Goal: Task Accomplishment & Management: Use online tool/utility

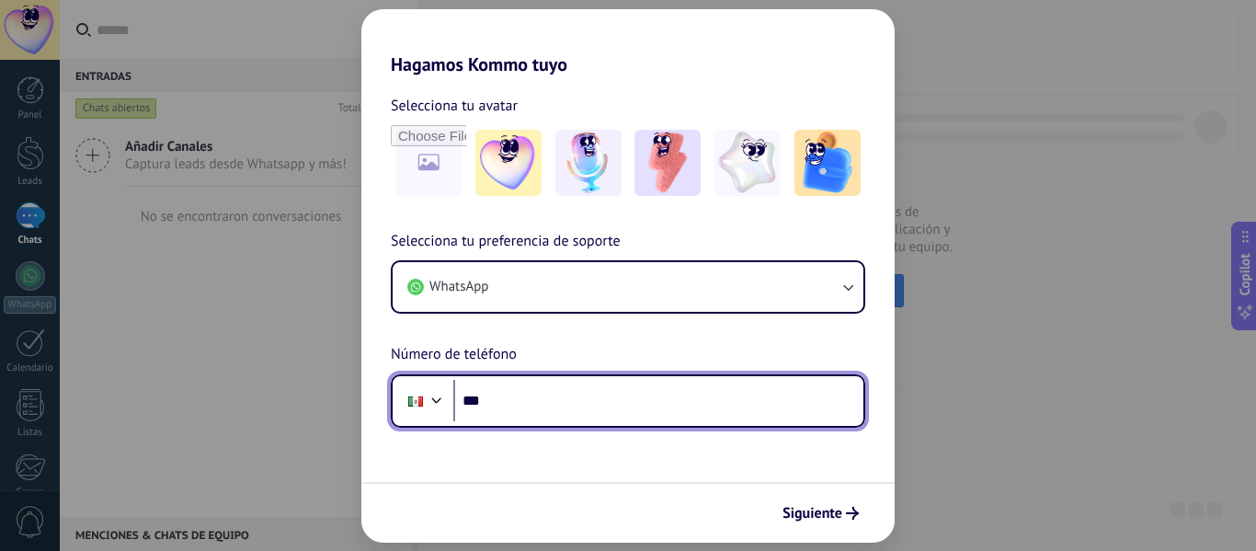
click at [619, 409] on input "***" at bounding box center [658, 401] width 410 height 42
paste input "**********"
drag, startPoint x: 494, startPoint y: 395, endPoint x: 599, endPoint y: 395, distance: 104.8
click at [599, 395] on input "**********" at bounding box center [658, 401] width 410 height 42
paste input "tel"
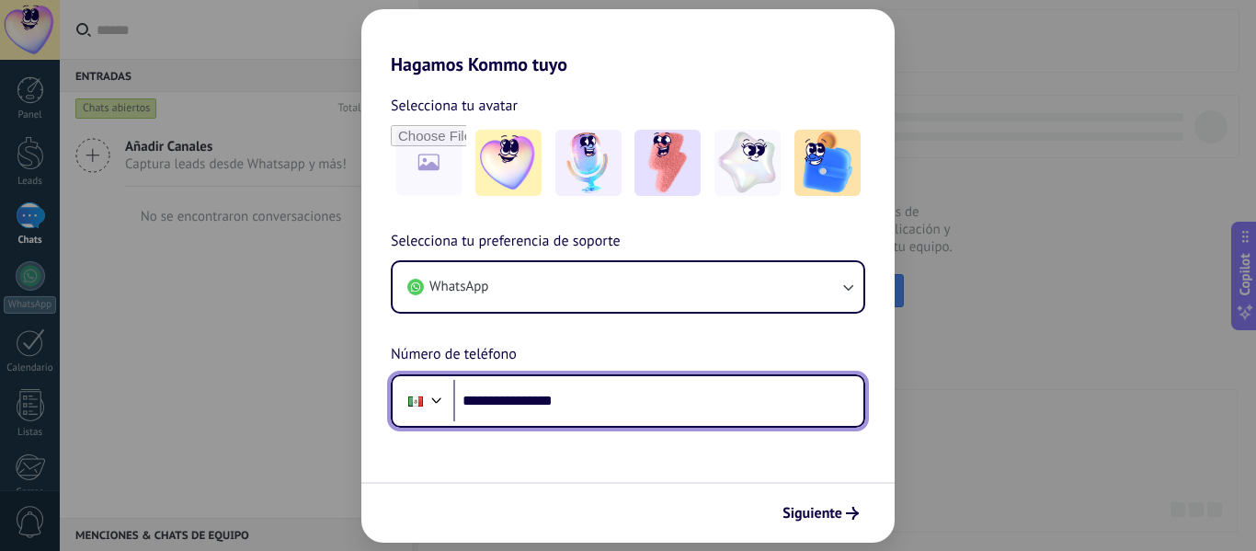
type input "**********"
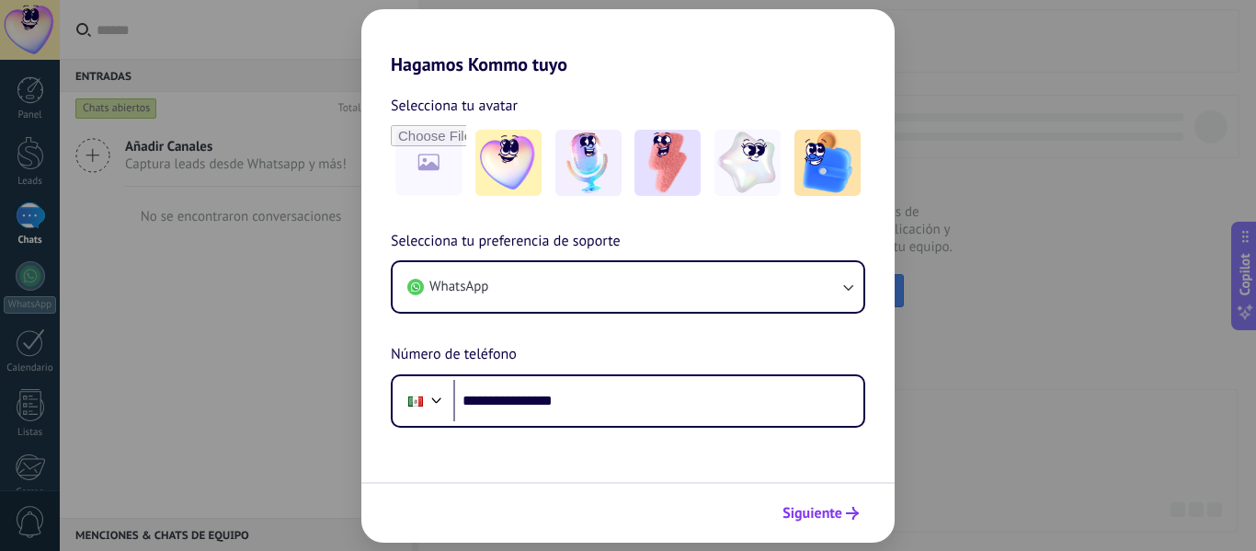
click at [832, 520] on span "Siguiente" at bounding box center [813, 513] width 60 height 13
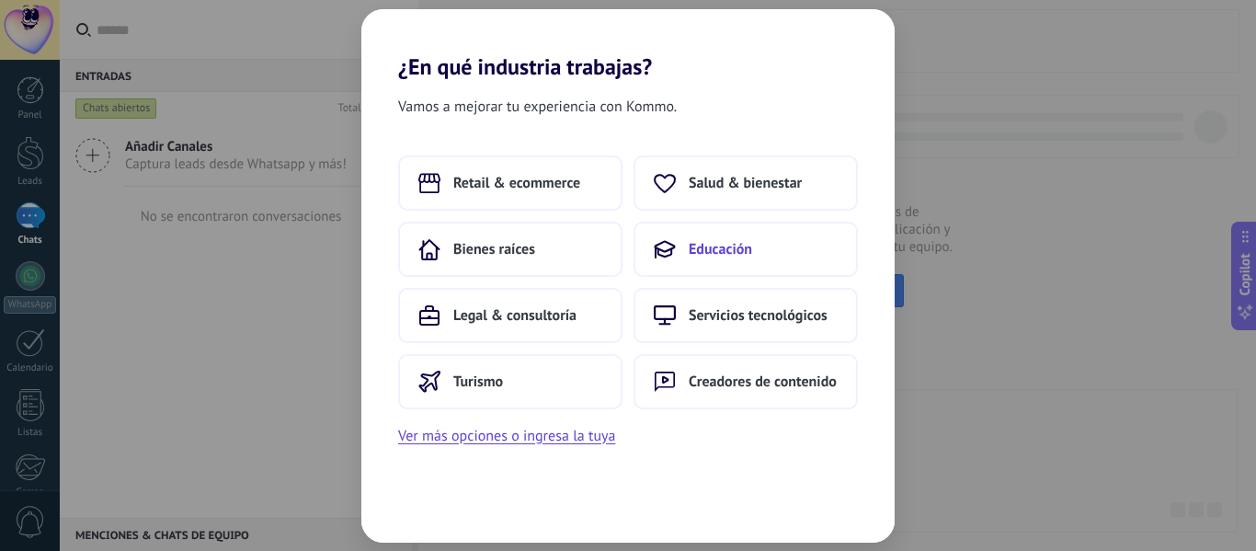
click at [716, 246] on span "Educación" at bounding box center [720, 249] width 63 height 18
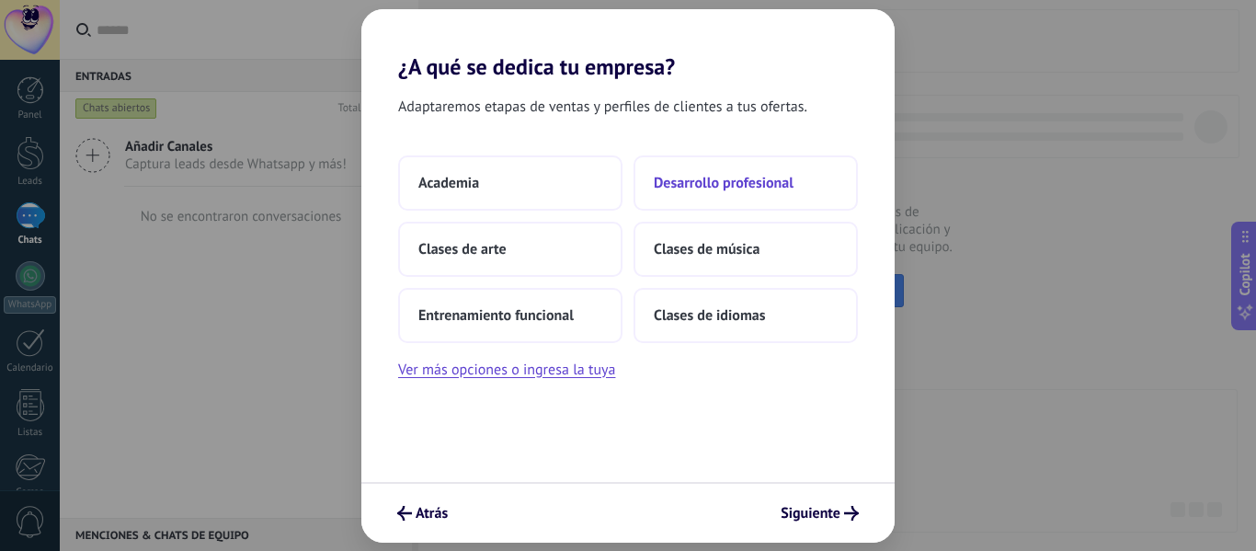
click at [727, 186] on span "Desarrollo profesional" at bounding box center [724, 183] width 140 height 18
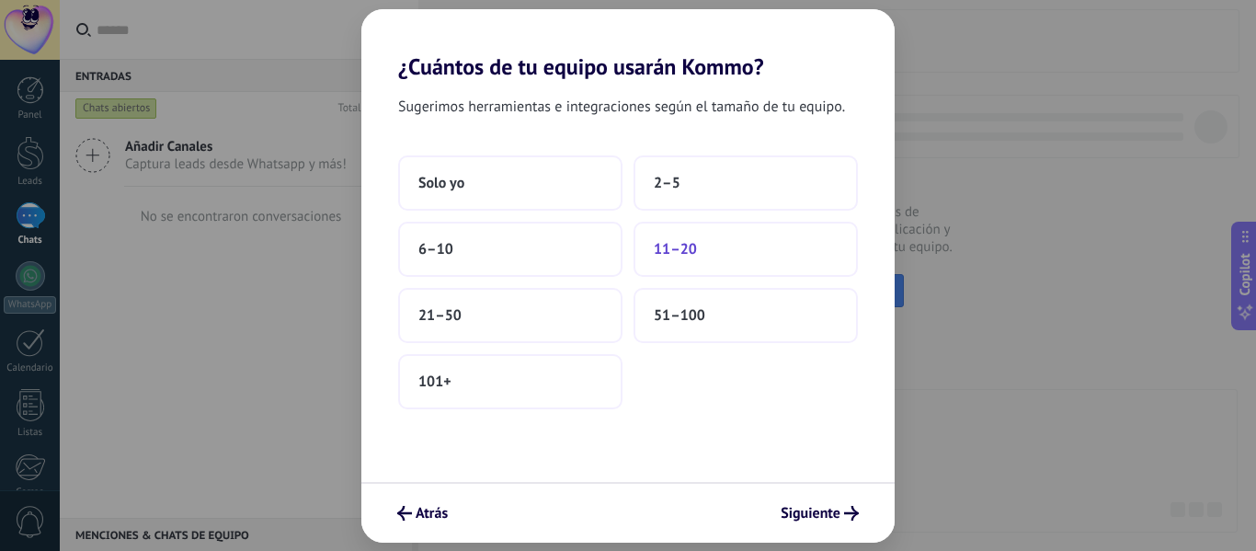
click at [699, 255] on button "11–20" at bounding box center [746, 249] width 224 height 55
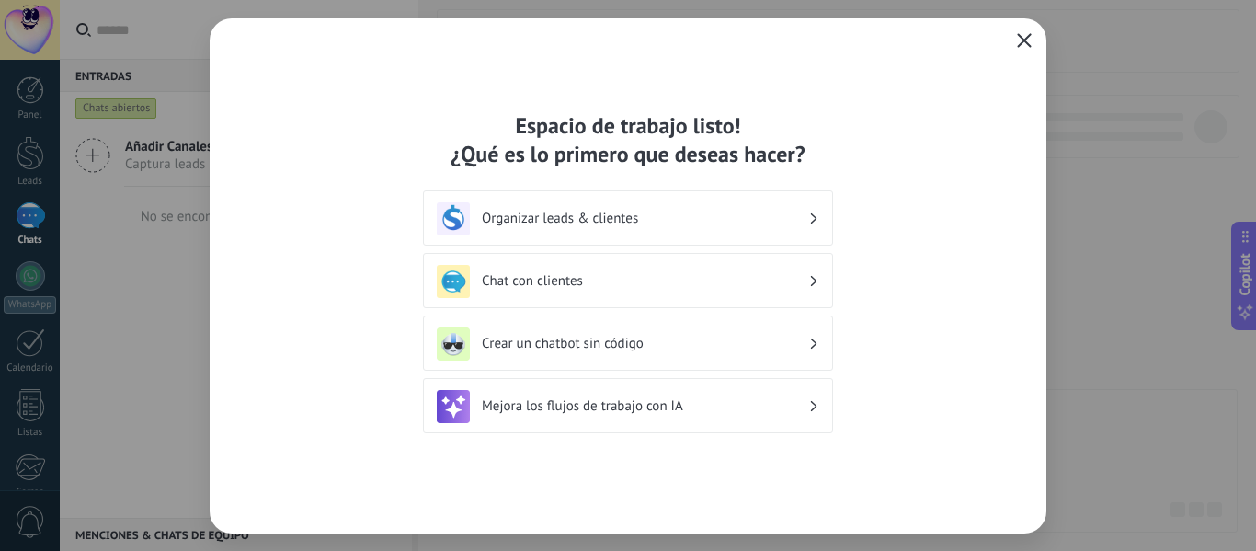
click at [1024, 39] on icon "button" at bounding box center [1024, 40] width 15 height 15
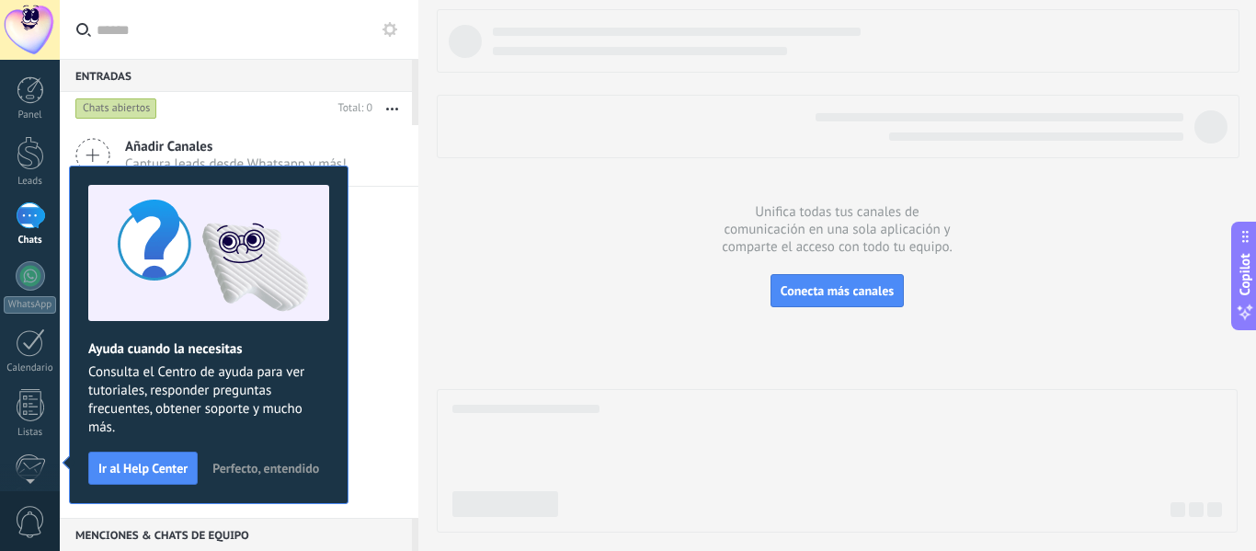
click at [284, 473] on span "Perfecto, entendido" at bounding box center [265, 468] width 107 height 13
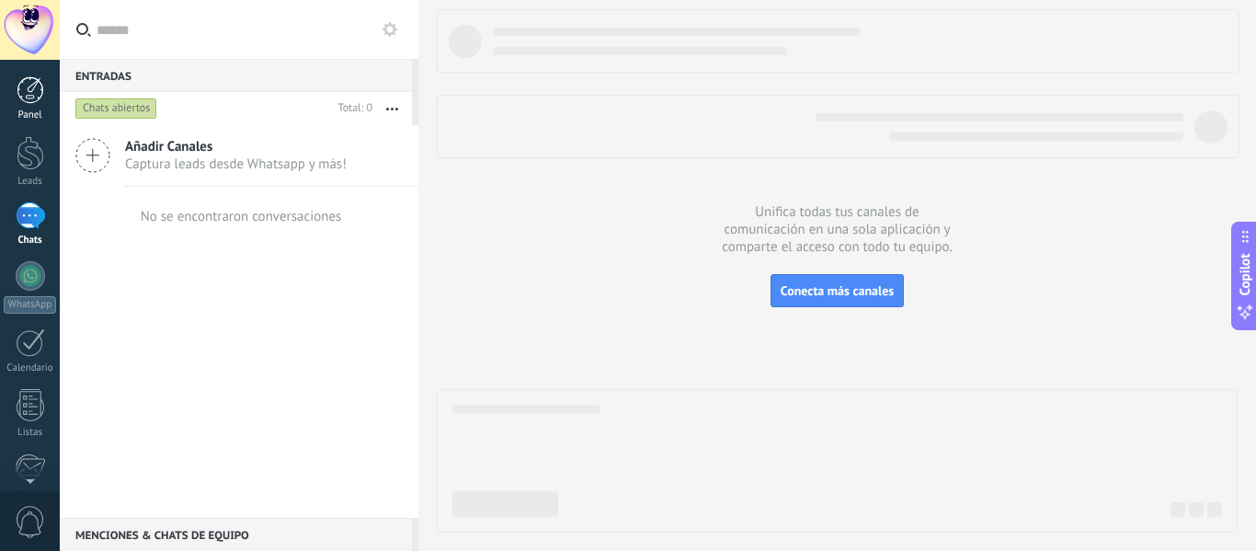
drag, startPoint x: 32, startPoint y: 108, endPoint x: 46, endPoint y: 102, distance: 14.9
click at [32, 108] on link "Panel" at bounding box center [30, 98] width 60 height 45
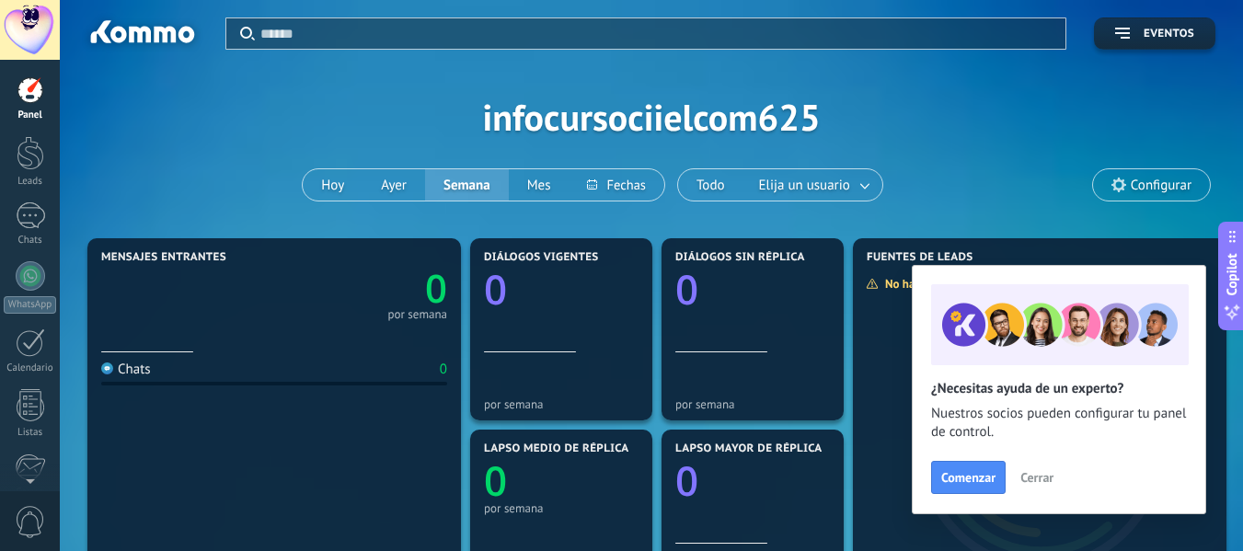
click at [39, 24] on div at bounding box center [30, 30] width 60 height 60
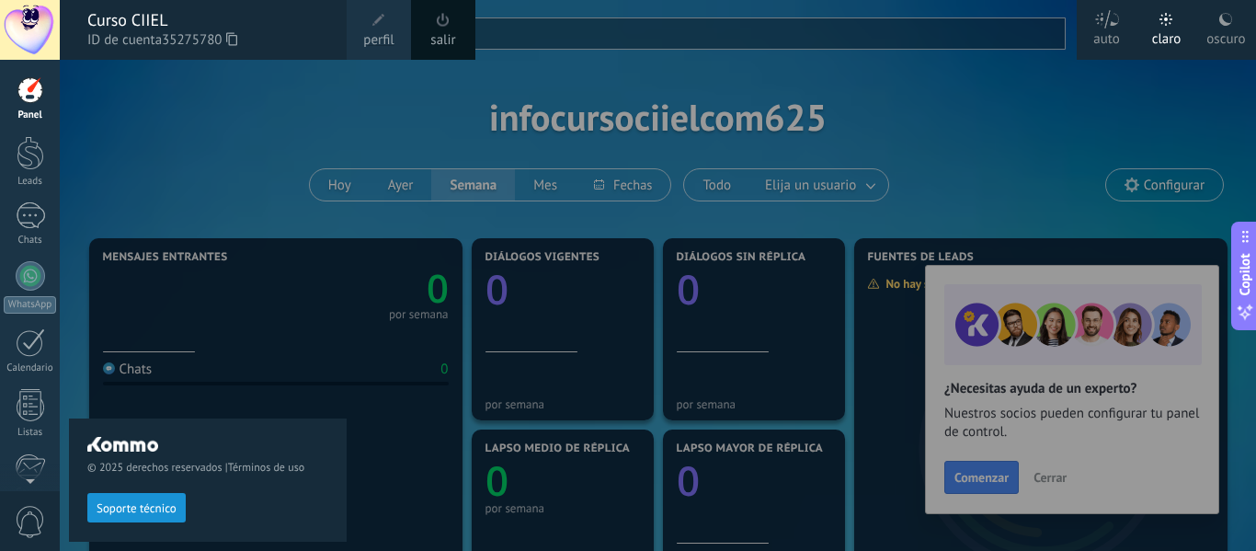
click at [1217, 32] on div "oscuro" at bounding box center [1226, 36] width 39 height 48
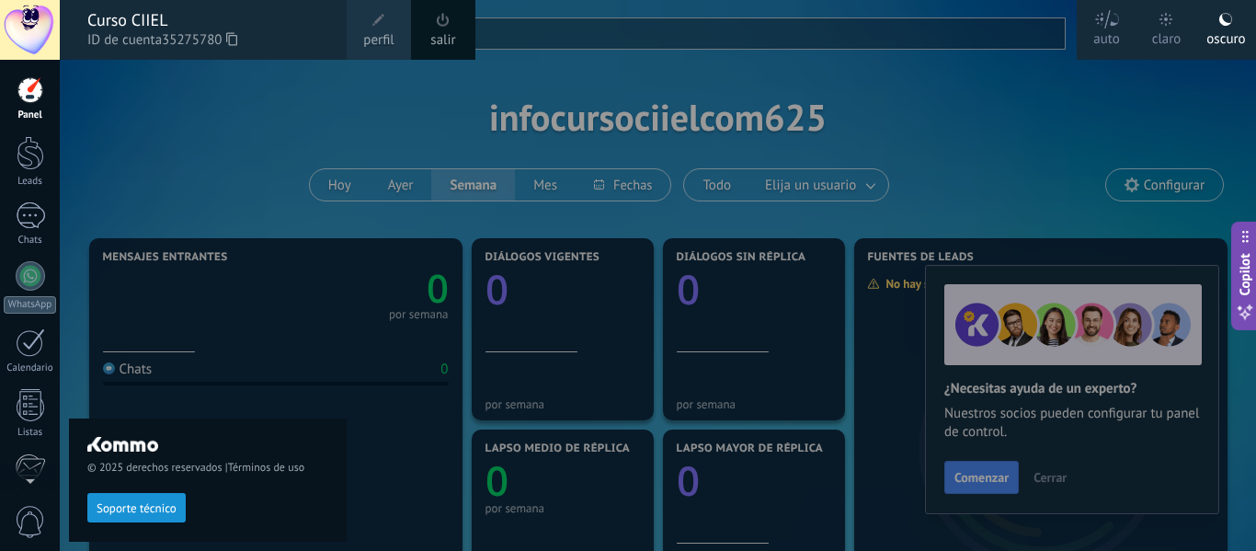
click at [385, 25] on span at bounding box center [379, 20] width 20 height 20
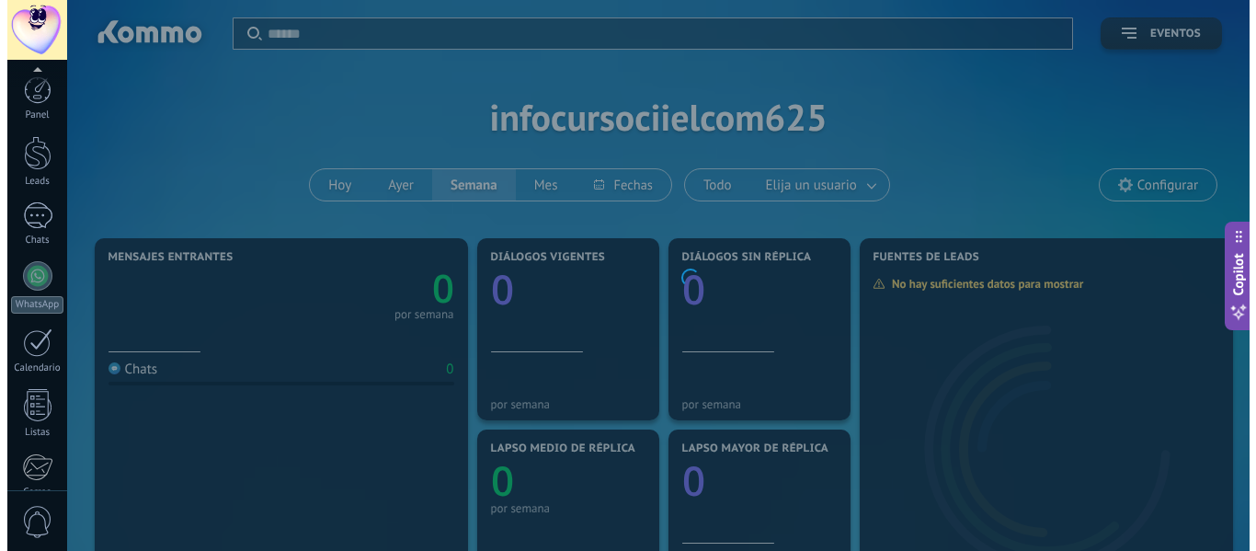
scroll to position [214, 0]
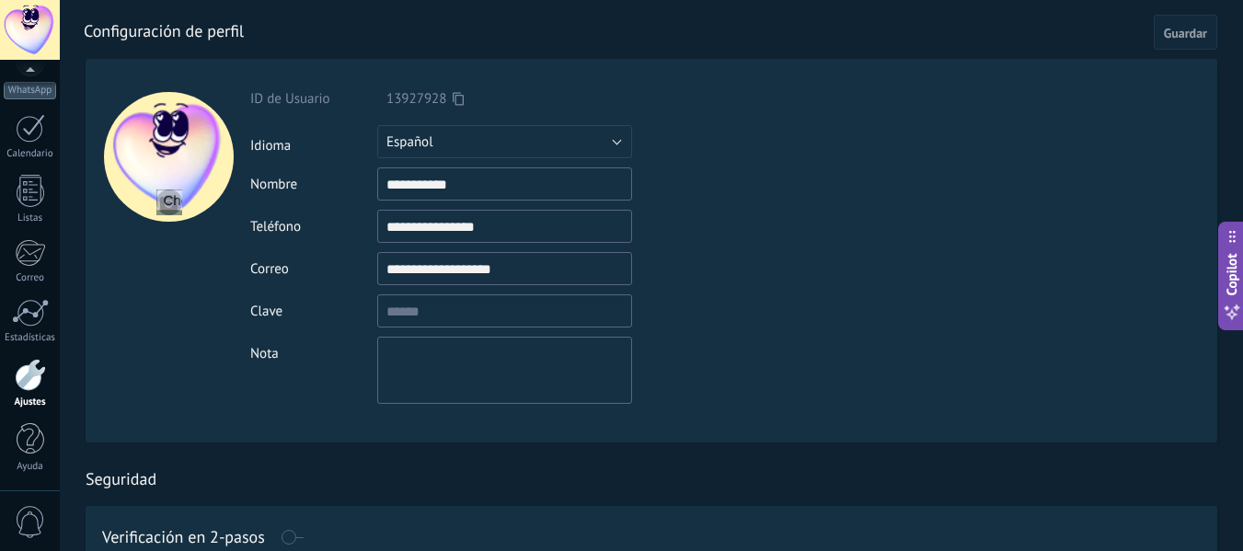
click at [159, 207] on input "file" at bounding box center [169, 202] width 26 height 26
type input "**********"
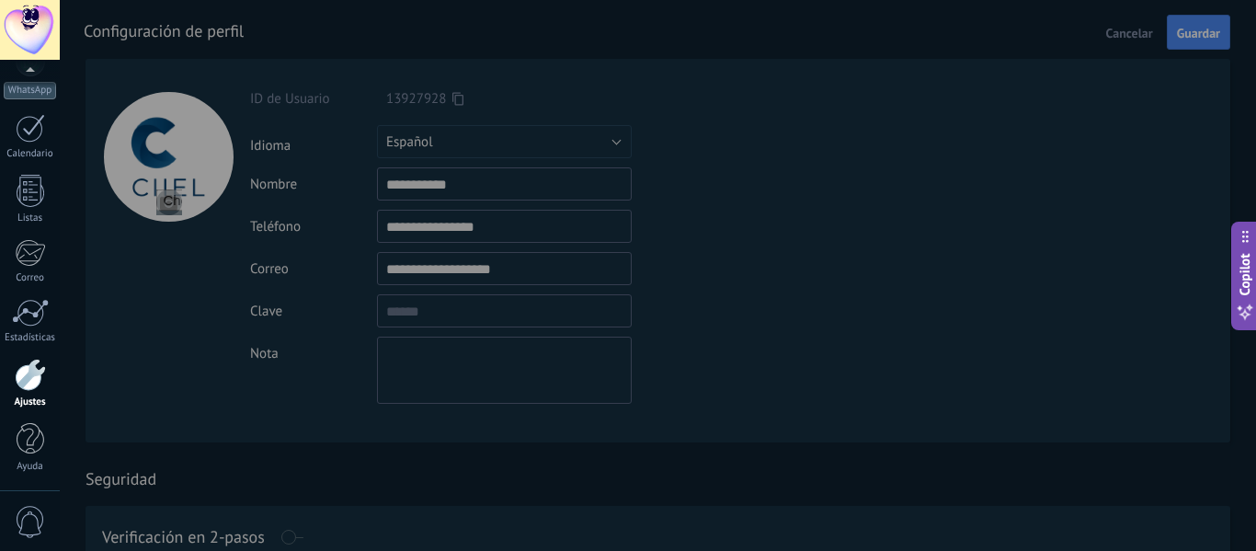
click at [22, 388] on div at bounding box center [30, 375] width 31 height 32
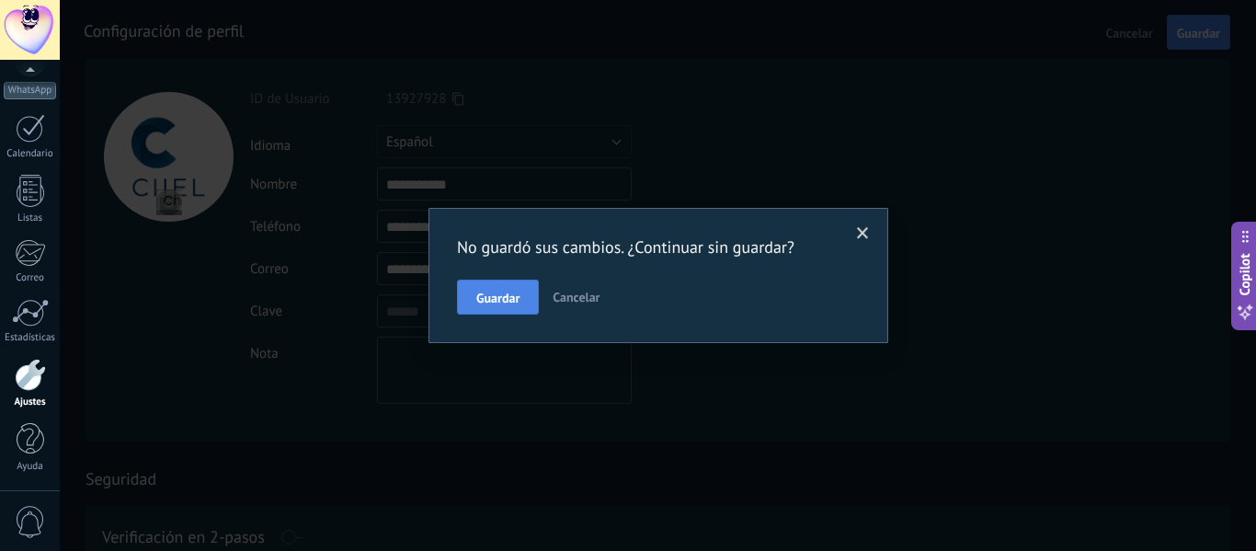
click at [509, 292] on span "Guardar" at bounding box center [497, 298] width 43 height 13
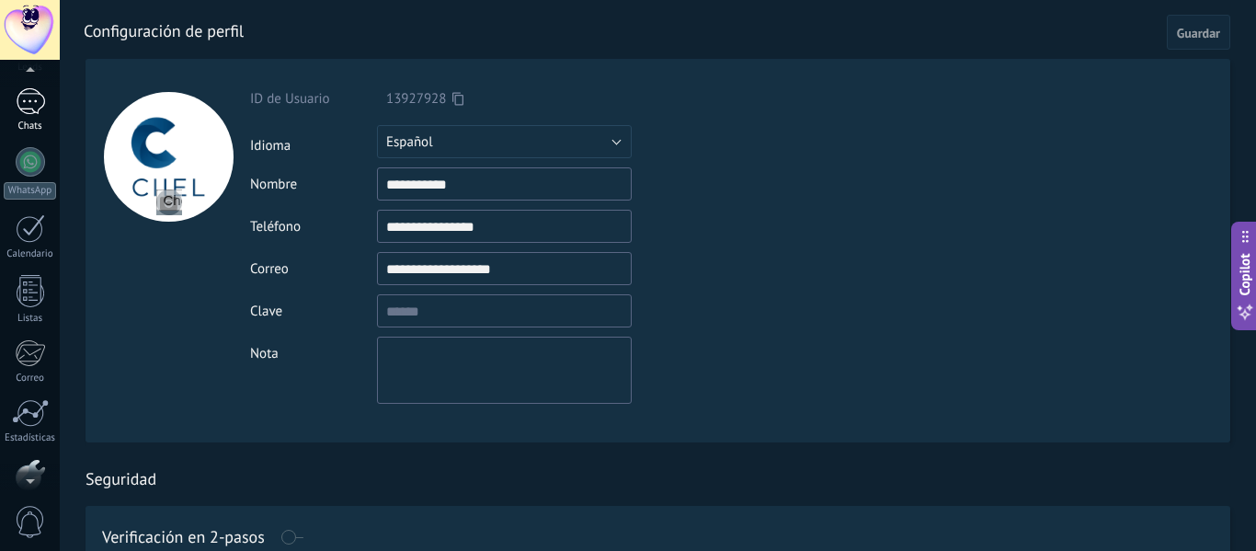
scroll to position [0, 0]
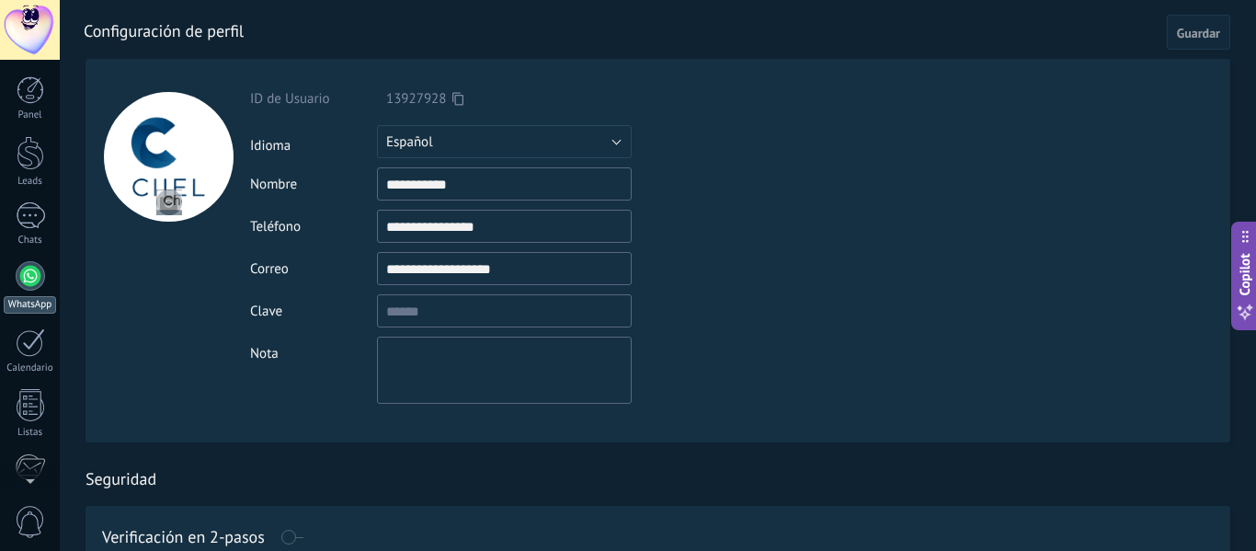
click at [32, 282] on div at bounding box center [30, 275] width 29 height 29
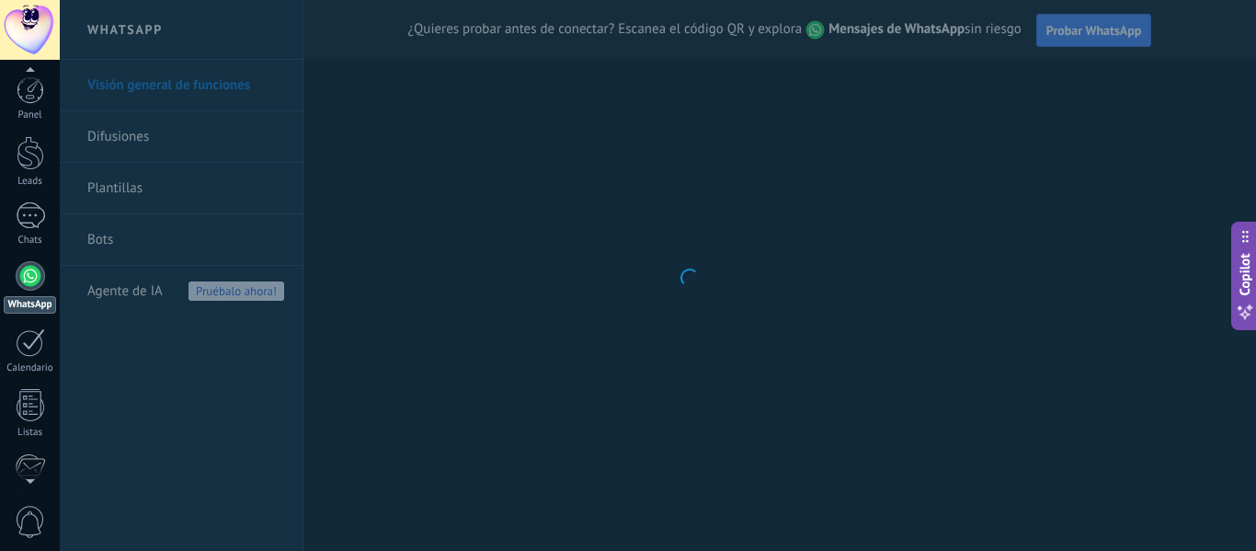
scroll to position [214, 0]
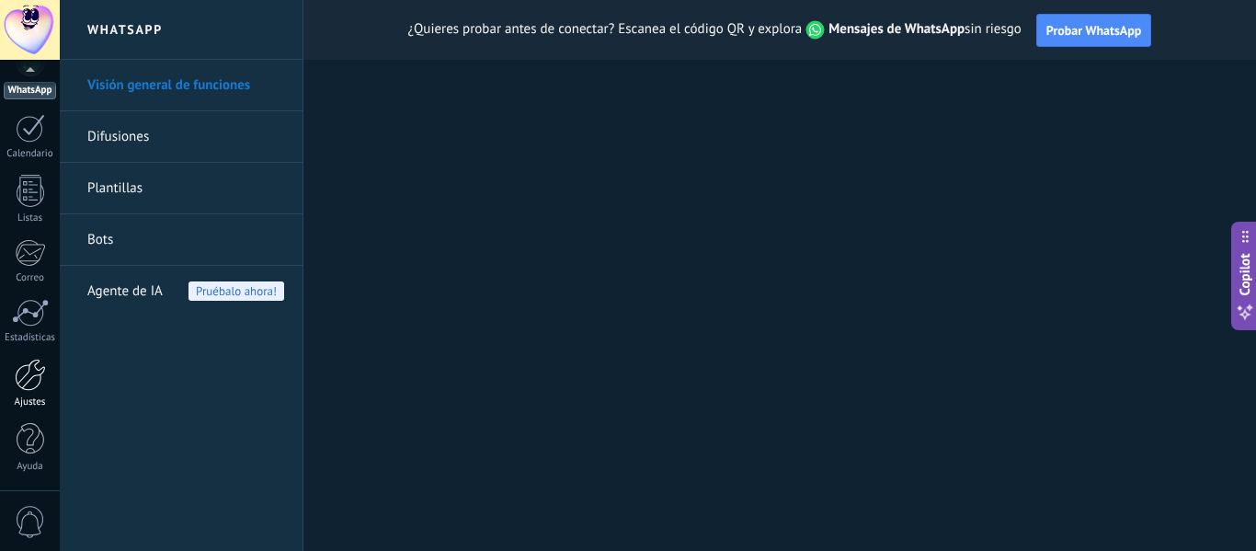
click at [24, 380] on div at bounding box center [30, 375] width 31 height 32
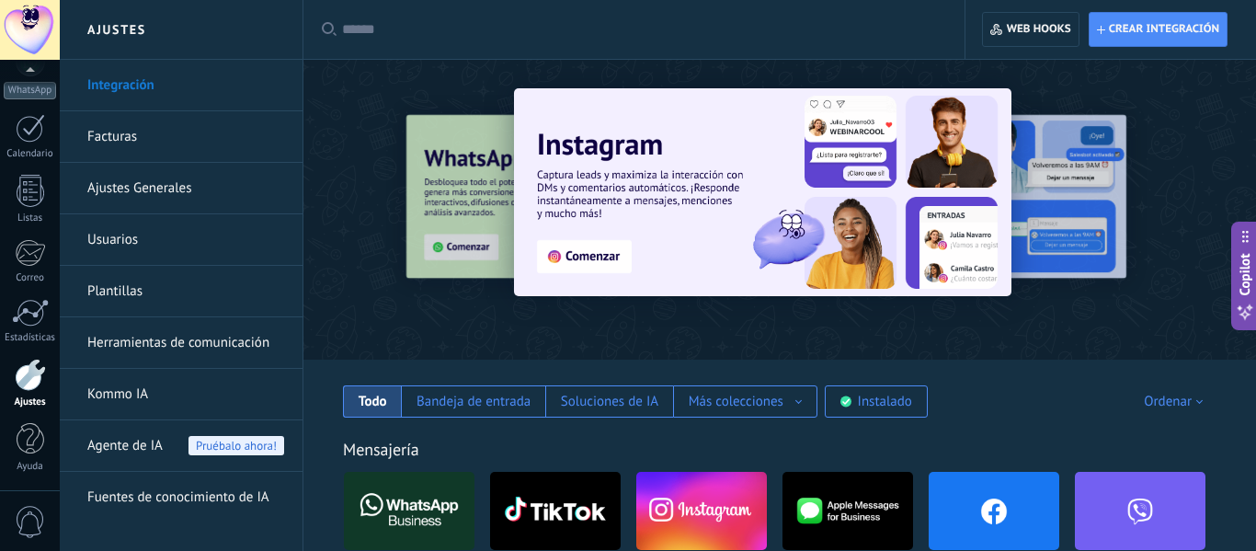
click at [976, 511] on img at bounding box center [994, 510] width 131 height 89
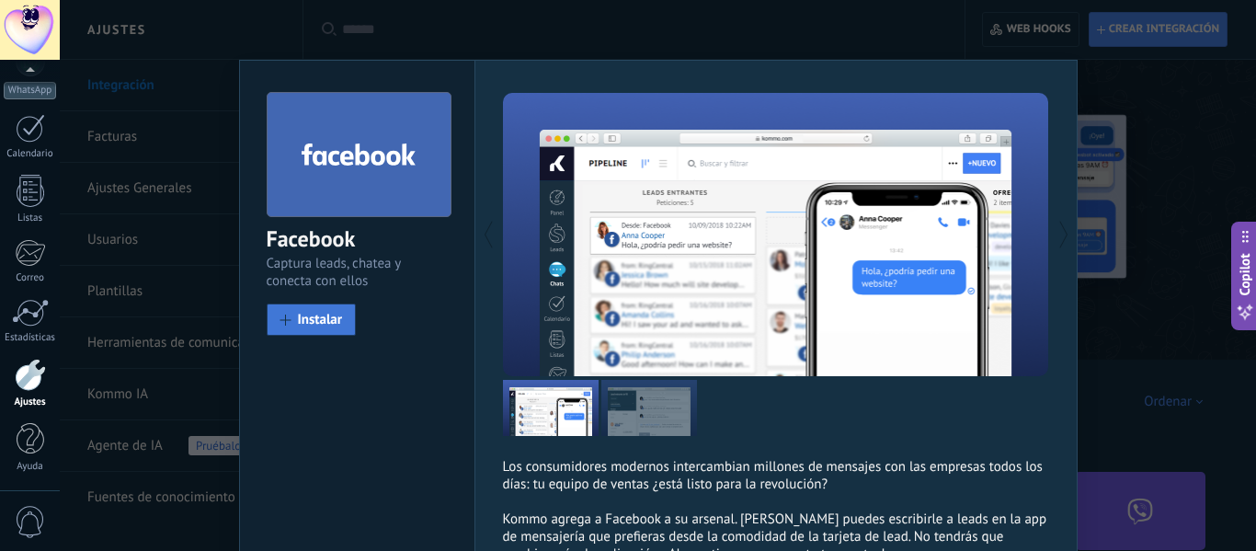
click at [325, 319] on span "Instalar" at bounding box center [320, 320] width 45 height 14
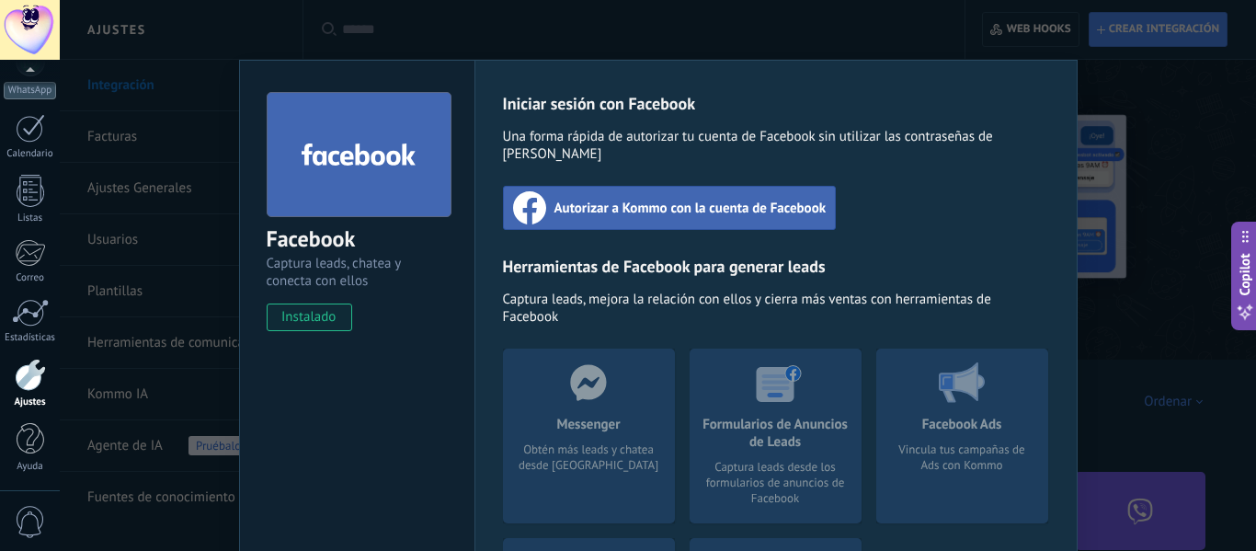
click at [661, 200] on div "Autorizar a Kommo con la cuenta de Facebook" at bounding box center [670, 208] width 334 height 44
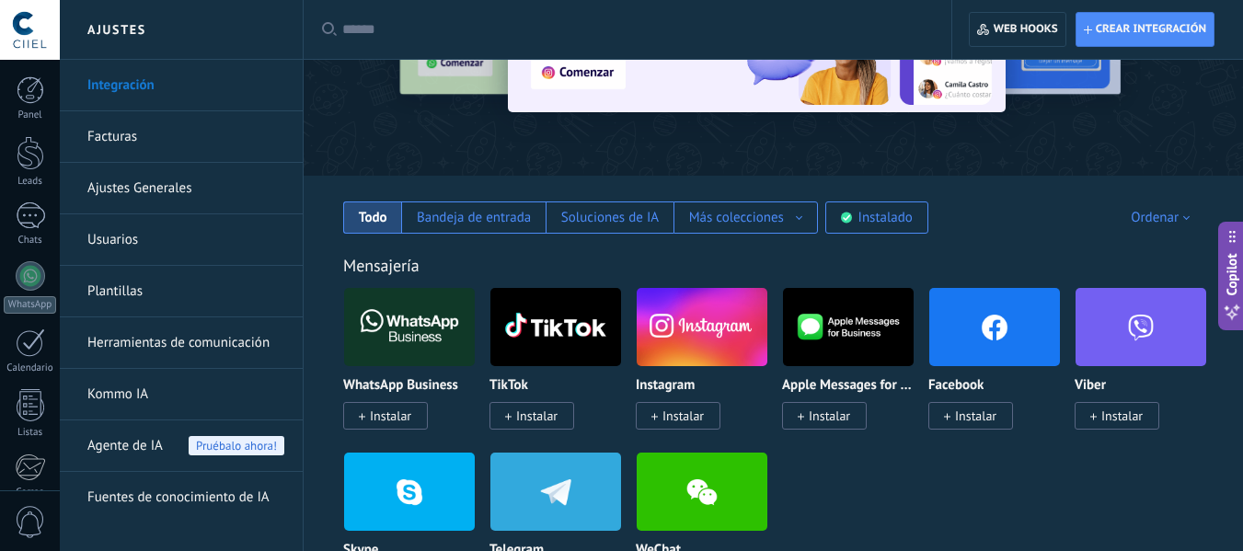
click at [980, 344] on img at bounding box center [994, 326] width 131 height 89
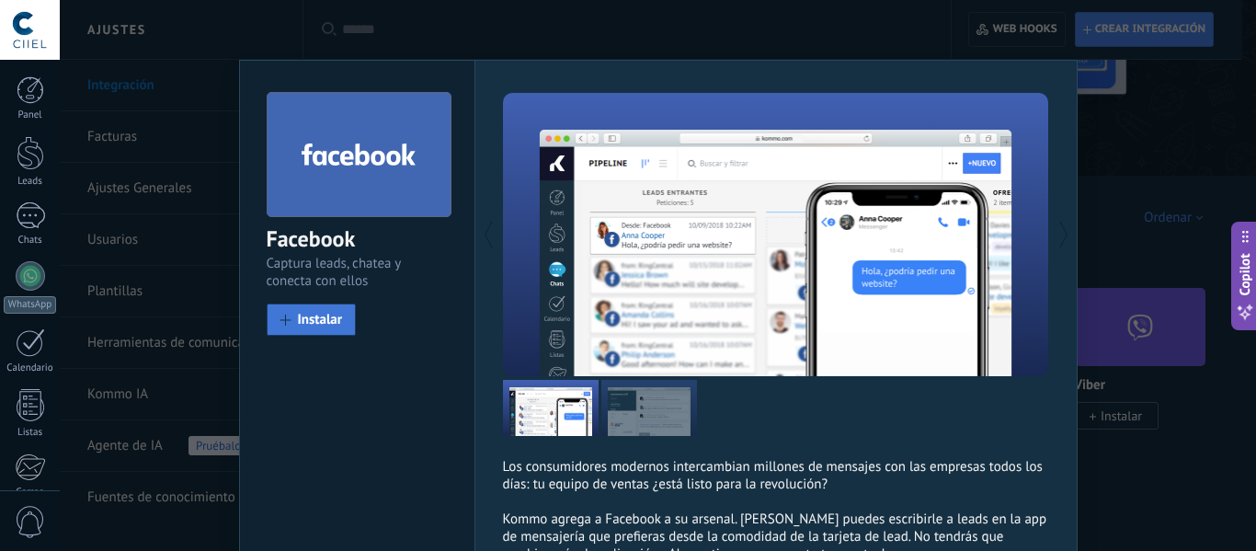
click at [316, 317] on span "Instalar" at bounding box center [320, 320] width 45 height 14
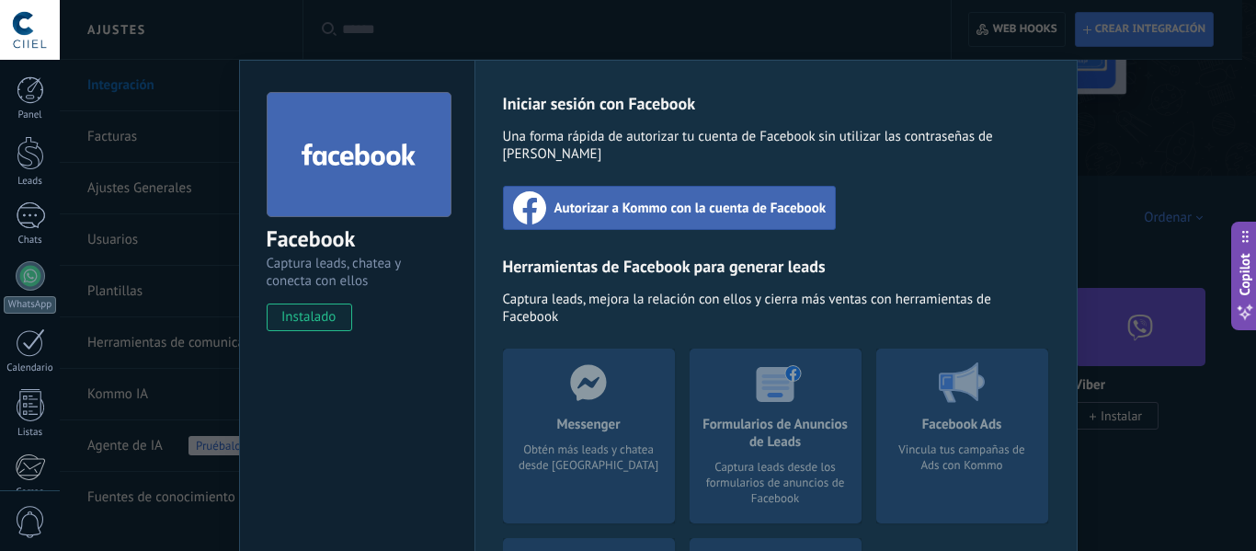
click at [696, 199] on span "Autorizar a Kommo con la cuenta de Facebook" at bounding box center [691, 208] width 272 height 18
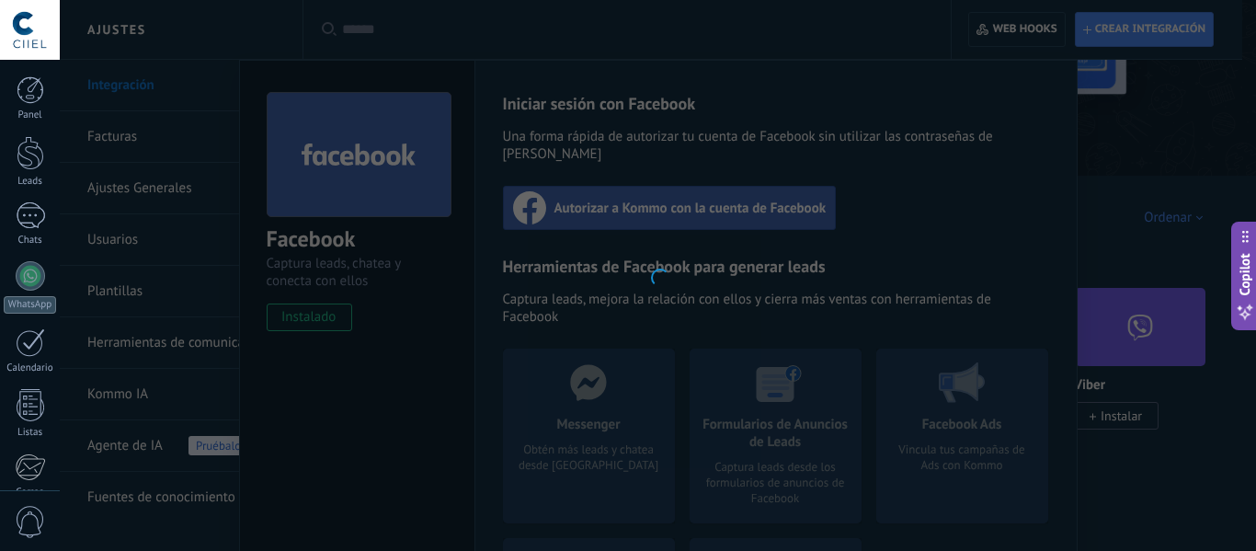
click at [208, 193] on div at bounding box center [658, 275] width 1197 height 551
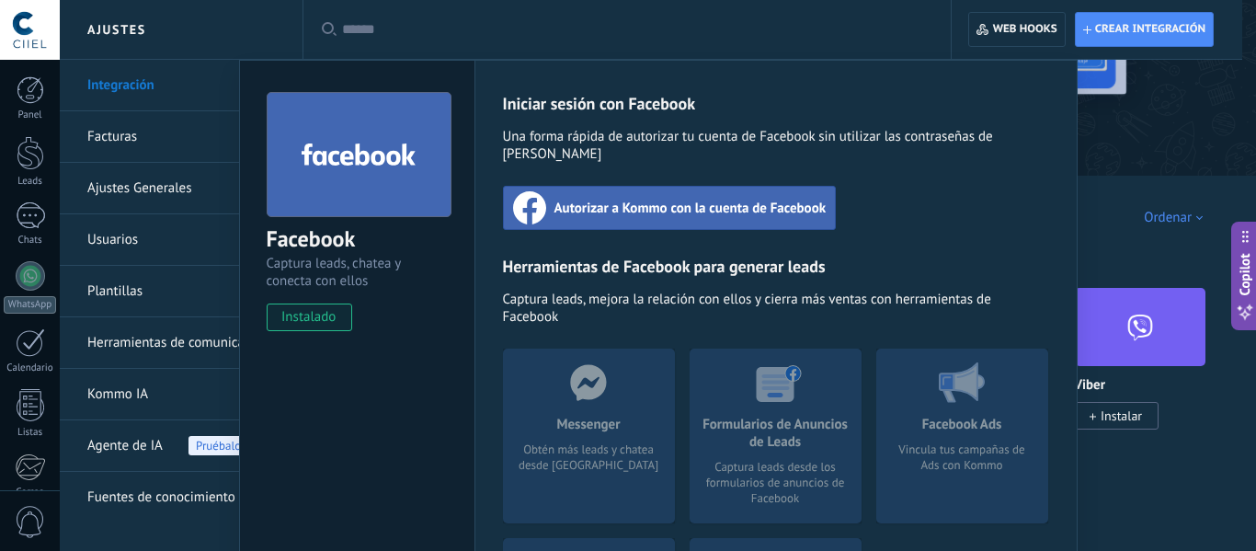
click at [624, 199] on span "Autorizar a Kommo con la cuenta de Facebook" at bounding box center [691, 208] width 272 height 18
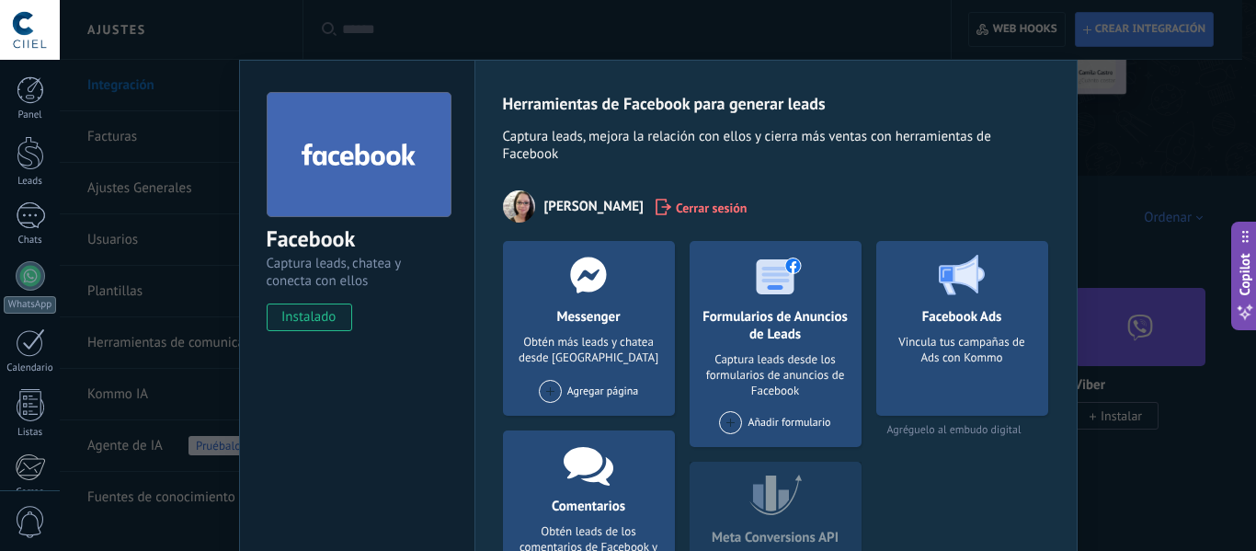
click at [556, 387] on span at bounding box center [550, 391] width 23 height 23
click at [561, 411] on div "CIIEL" at bounding box center [598, 426] width 123 height 40
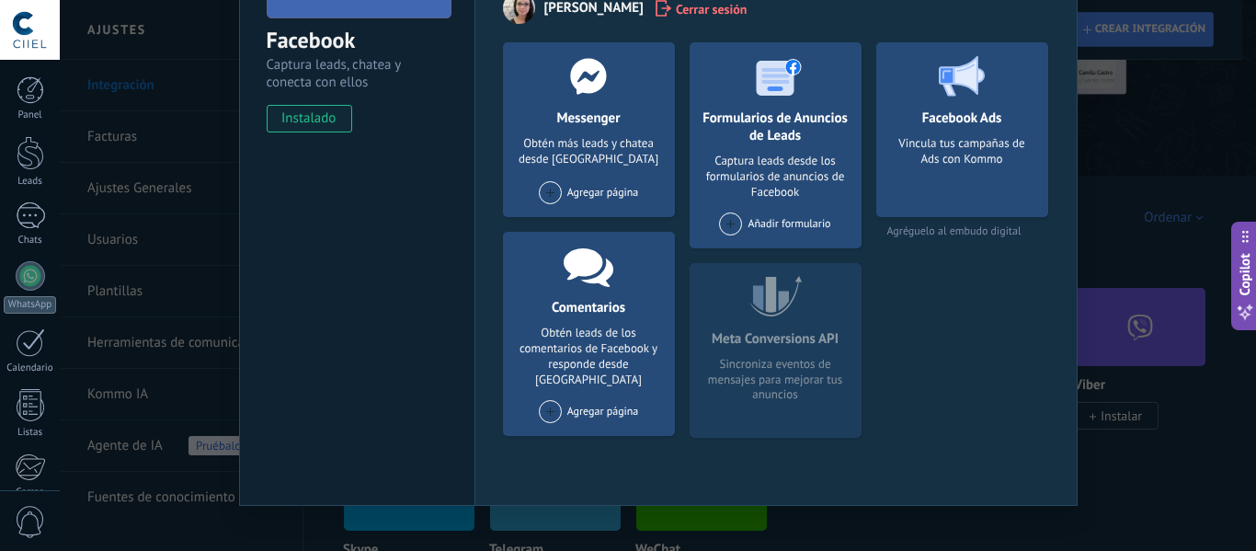
scroll to position [223, 0]
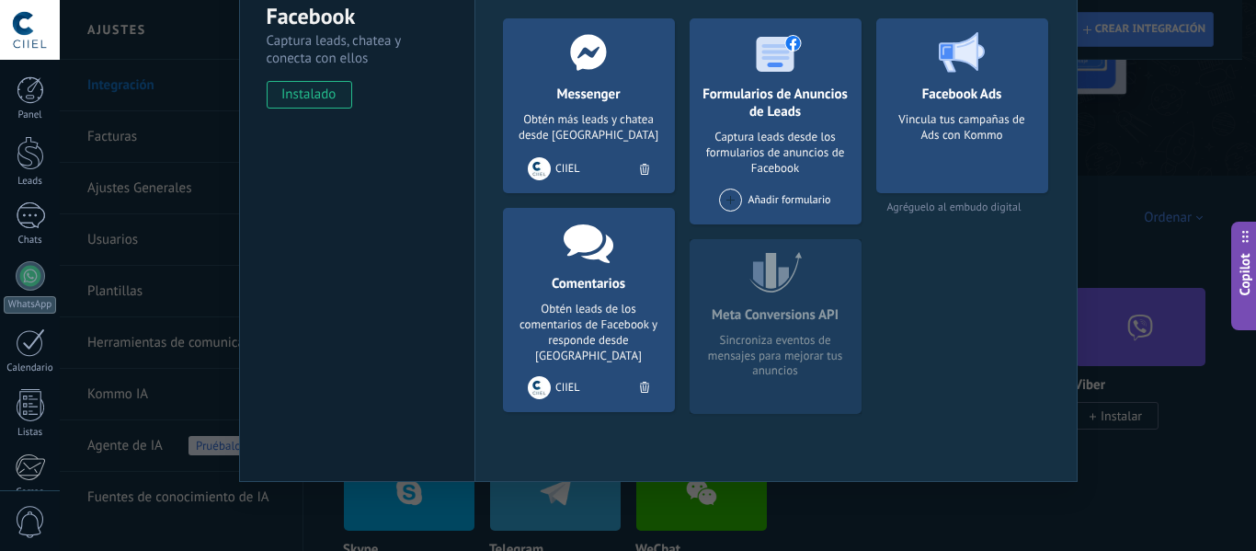
click at [547, 377] on div "CIIEL" at bounding box center [588, 387] width 121 height 23
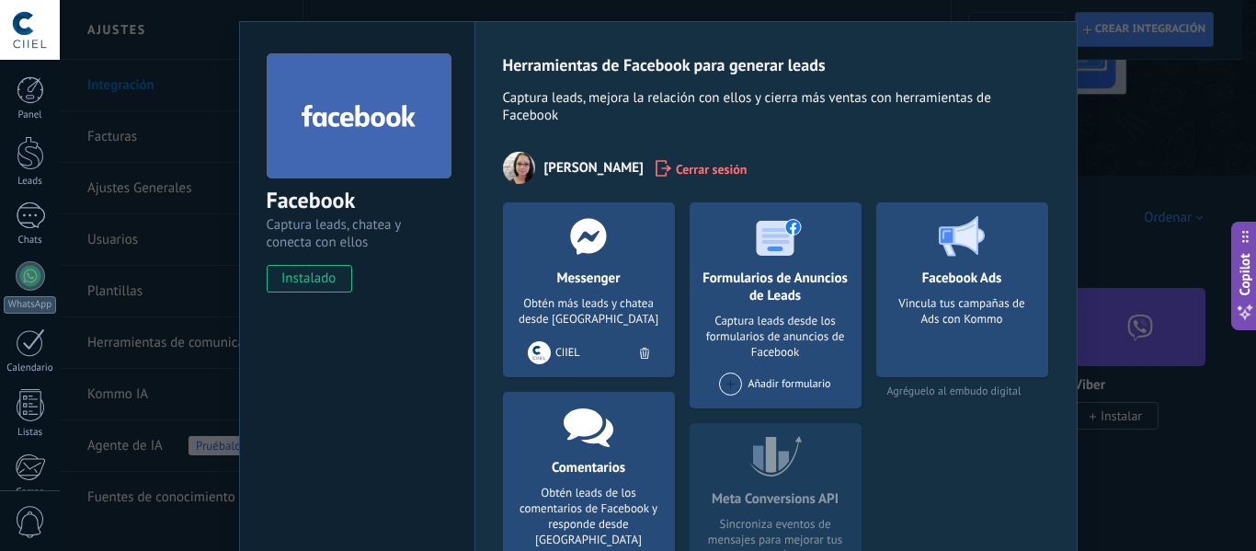
scroll to position [0, 0]
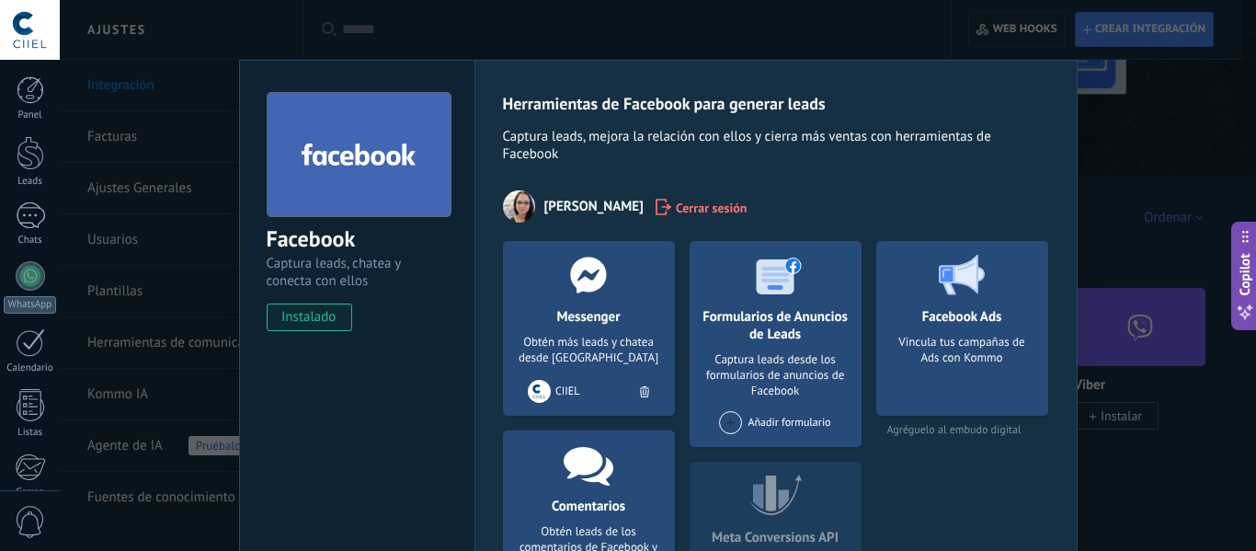
click at [1111, 160] on div "Facebook Captura leads, chatea y conecta con ellos instalado Desinstalar Herram…" at bounding box center [658, 275] width 1197 height 551
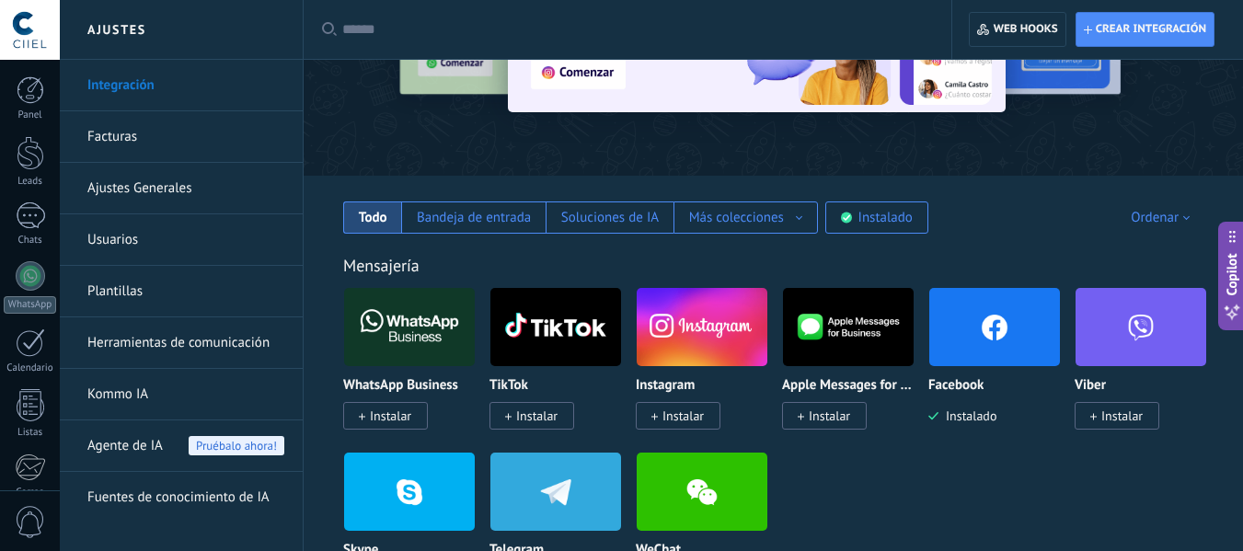
click at [678, 407] on span "Instalar" at bounding box center [678, 416] width 85 height 28
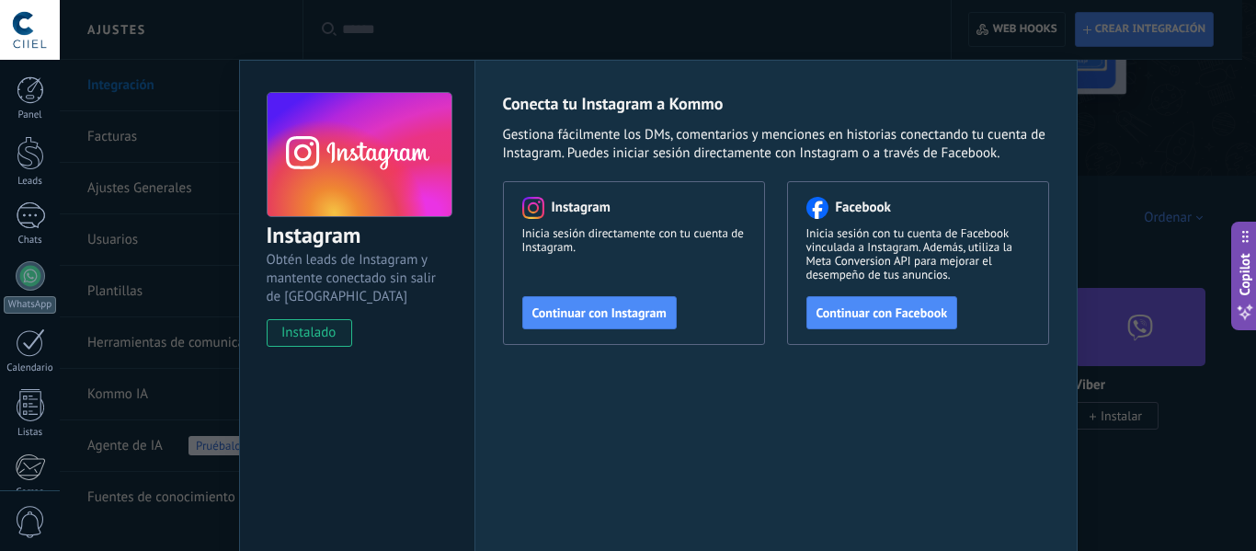
click at [876, 314] on span "Continuar con Facebook" at bounding box center [883, 312] width 132 height 13
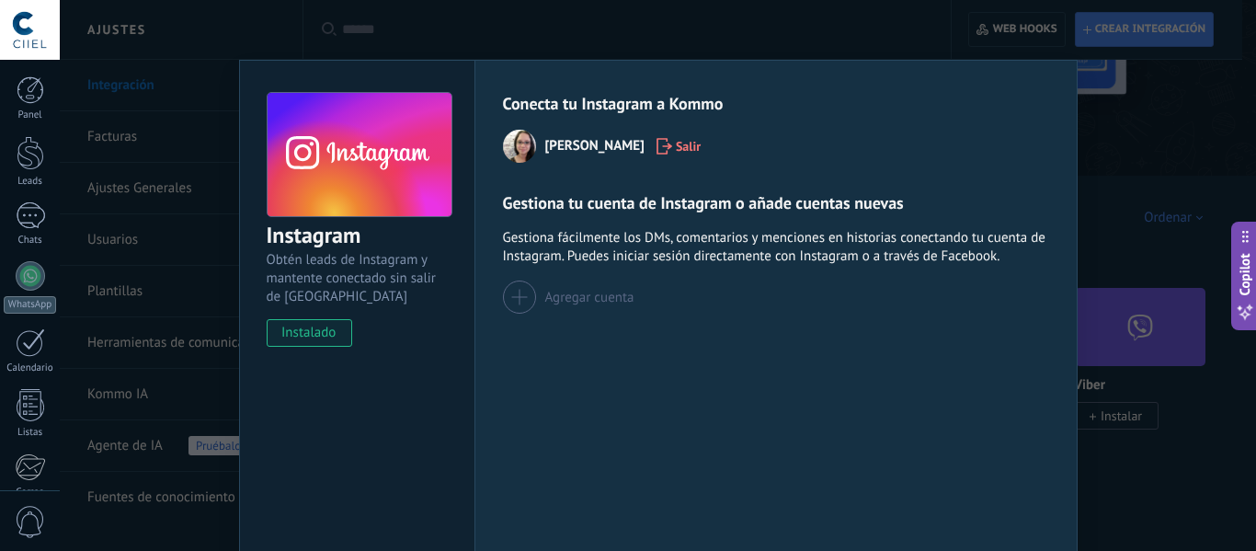
click at [530, 304] on div at bounding box center [519, 297] width 33 height 33
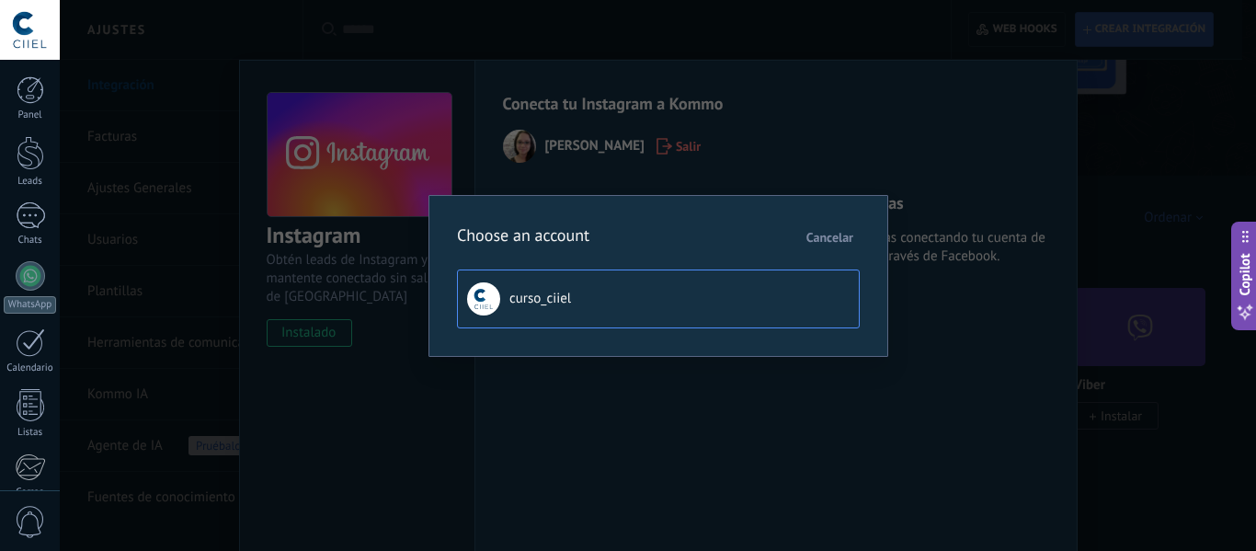
click at [538, 308] on button "curso_ciiel" at bounding box center [658, 298] width 403 height 59
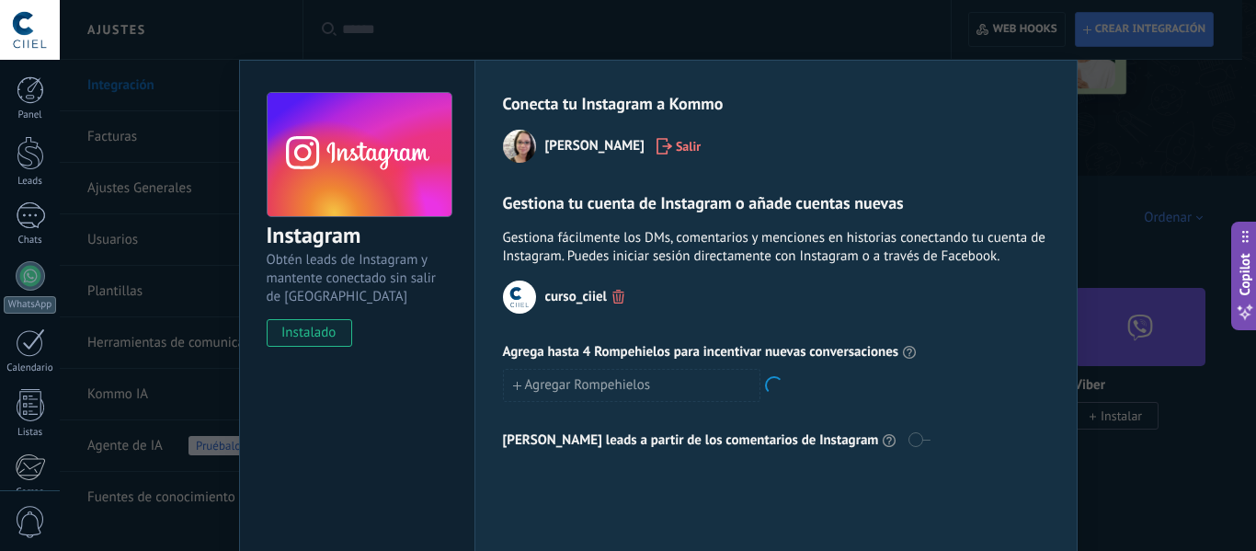
click at [1128, 477] on div "Instagram Obtén leads de Instagram y mantente conectado sin salir de Kommo inst…" at bounding box center [658, 275] width 1197 height 551
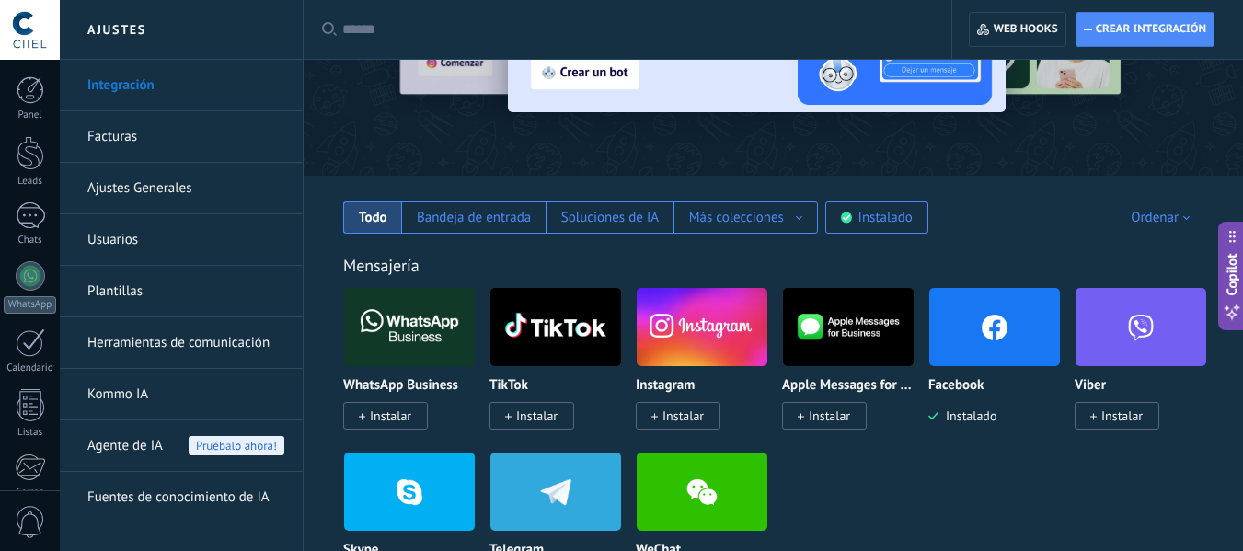
click at [678, 410] on span "Instalar" at bounding box center [682, 415] width 41 height 17
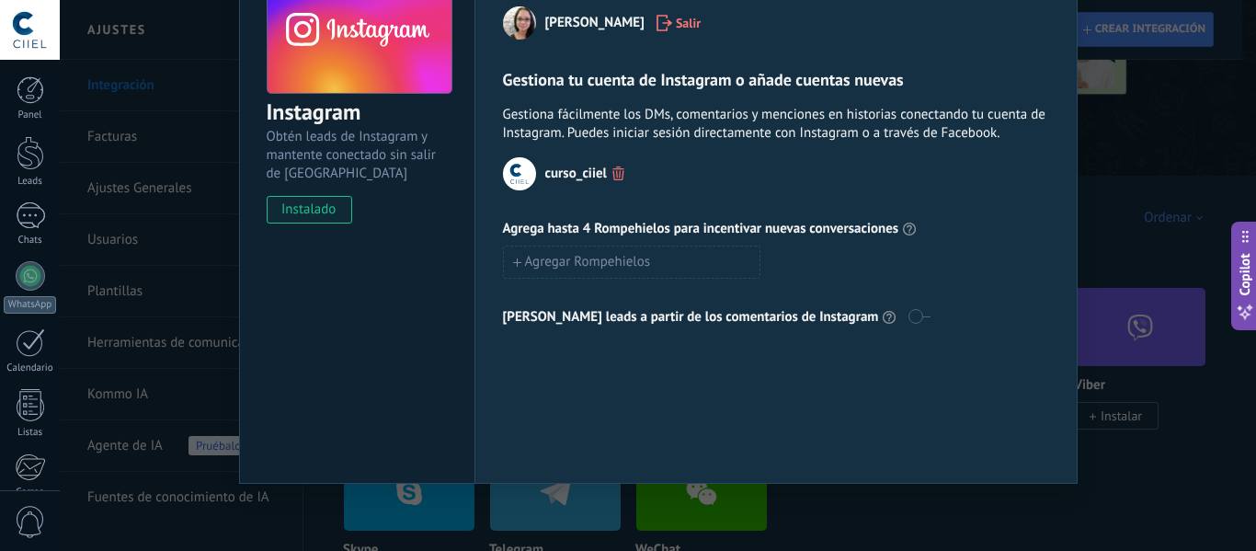
scroll to position [125, 0]
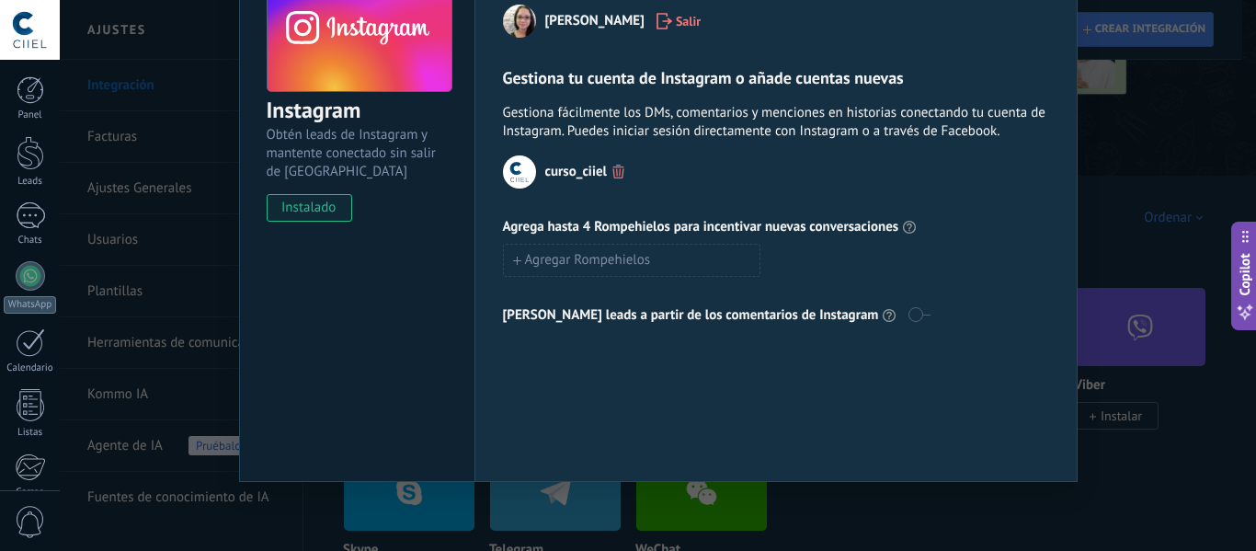
click at [1092, 487] on div "Instagram Obtén leads de Instagram y mantente conectado sin salir de Kommo inst…" at bounding box center [658, 275] width 1197 height 551
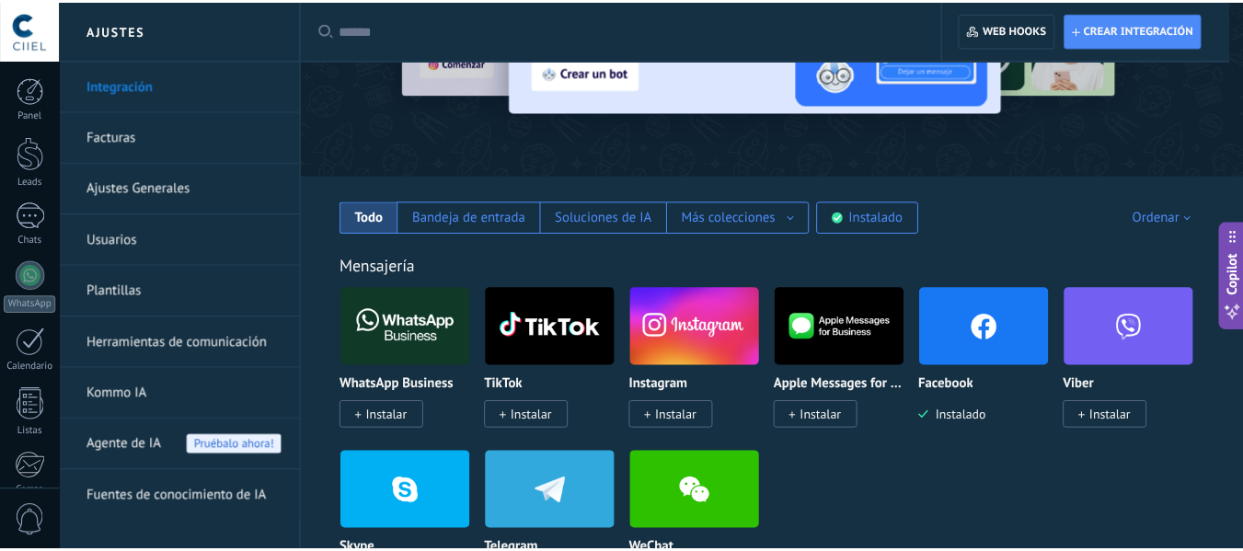
scroll to position [0, 0]
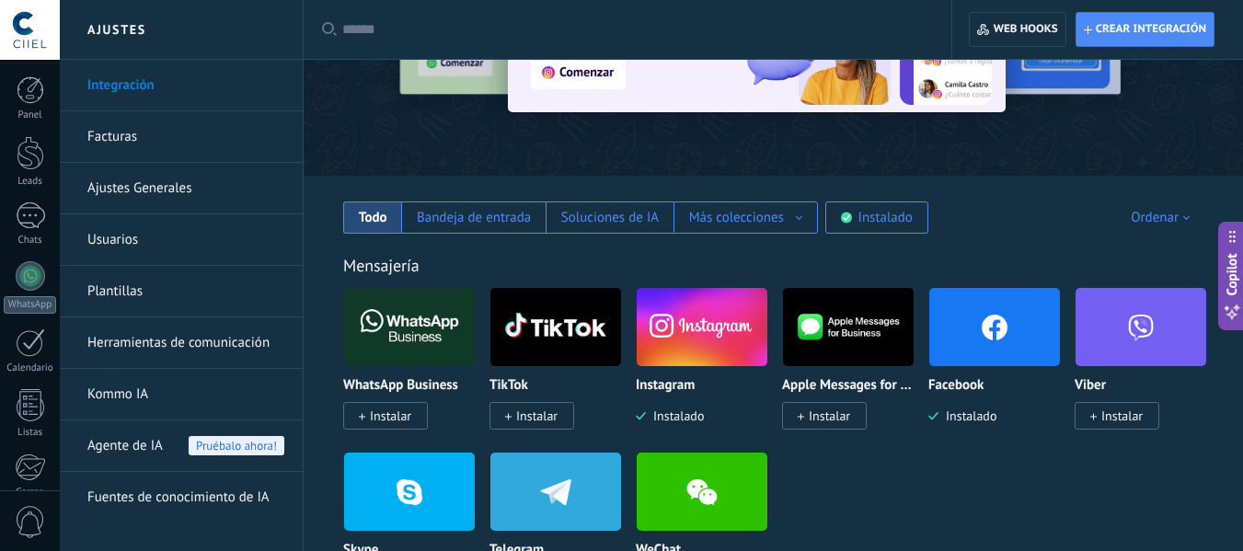
click at [395, 421] on span "Instalar" at bounding box center [390, 415] width 41 height 17
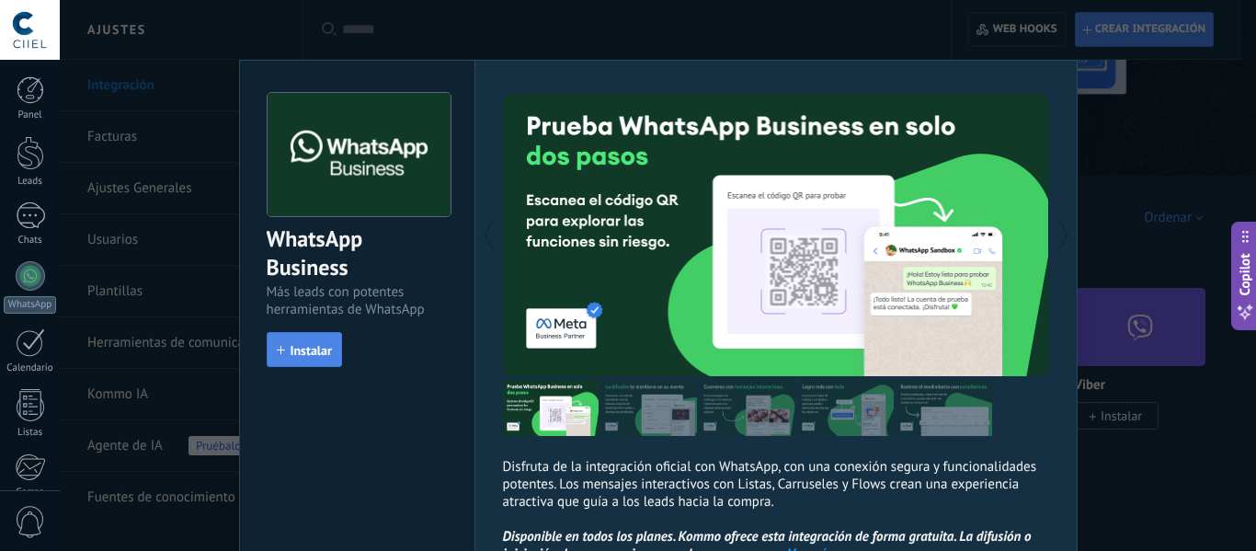
click at [304, 349] on span "Instalar" at bounding box center [311, 350] width 41 height 13
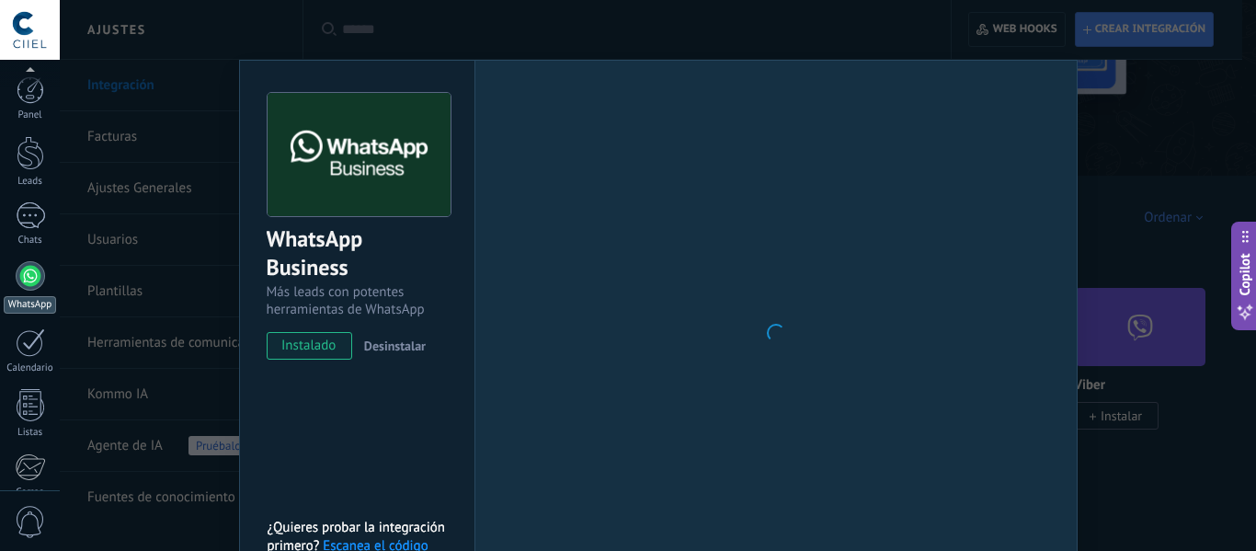
scroll to position [214, 0]
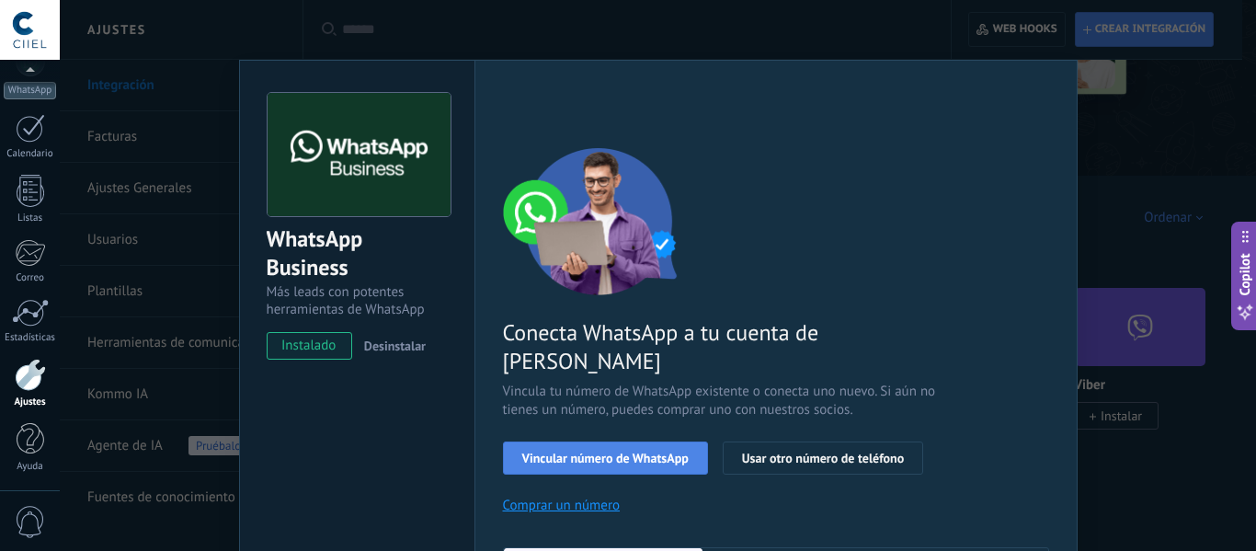
click at [621, 441] on button "Vincular número de WhatsApp" at bounding box center [605, 457] width 205 height 33
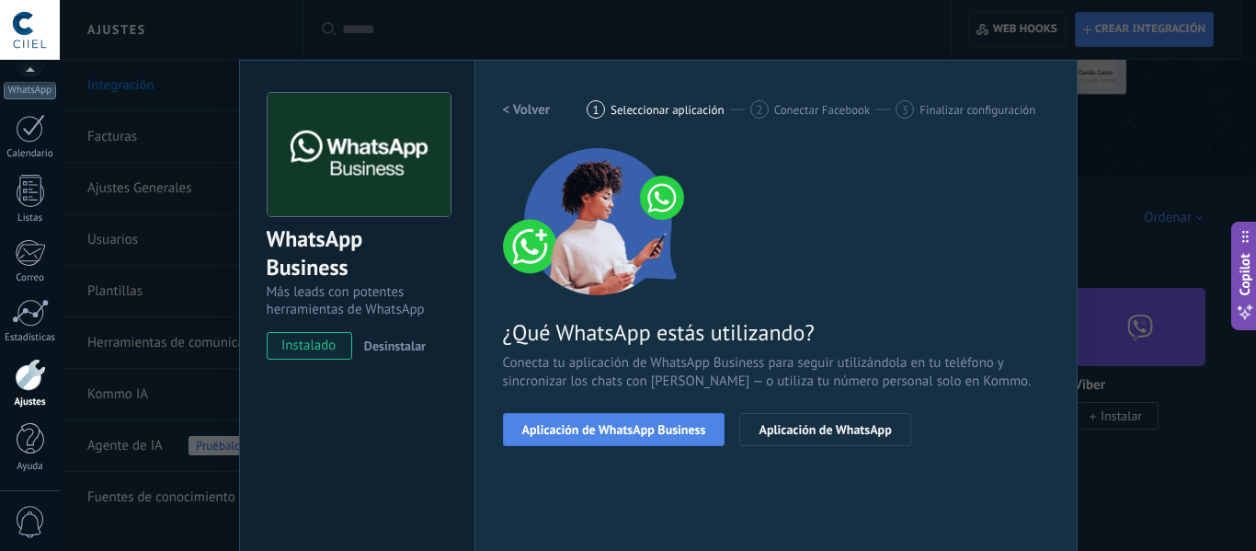
click at [616, 436] on span "Aplicación de WhatsApp Business" at bounding box center [614, 429] width 184 height 13
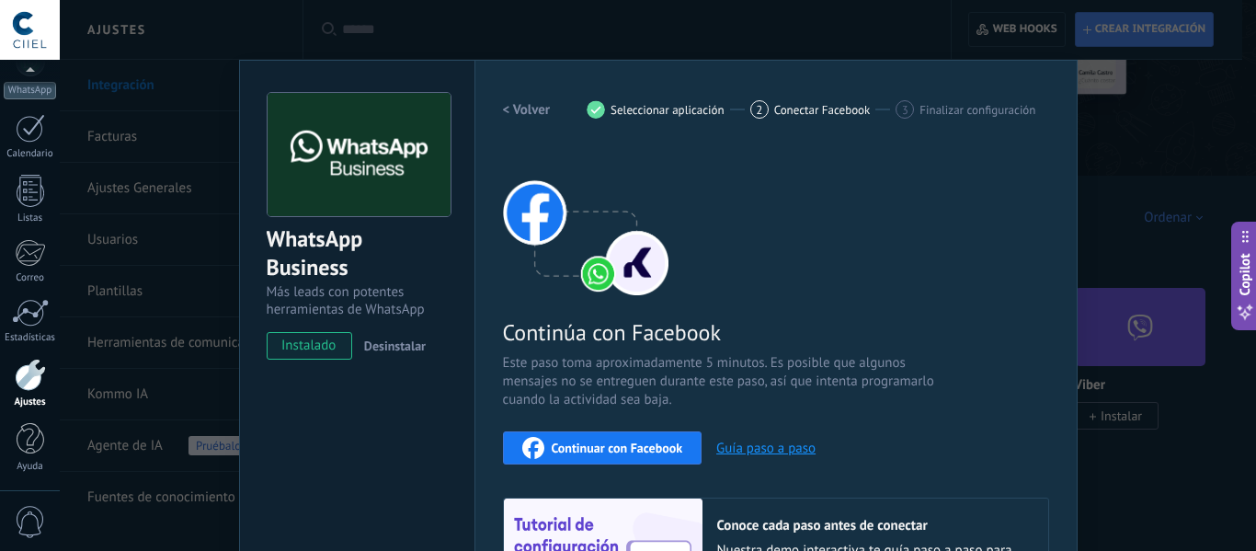
click at [621, 446] on span "Continuar con Facebook" at bounding box center [618, 447] width 132 height 13
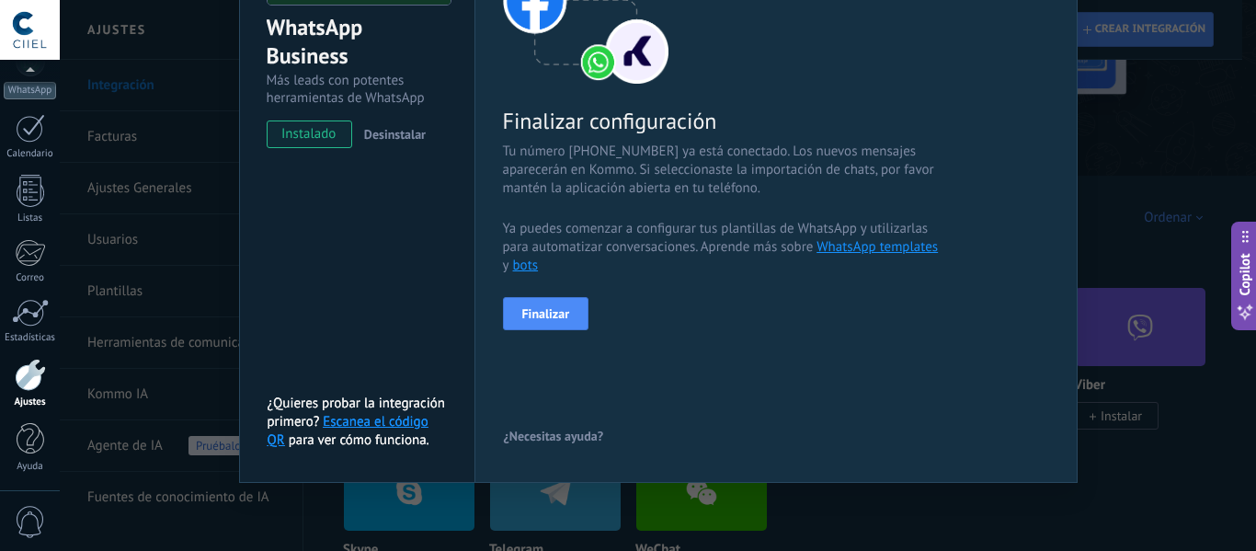
scroll to position [212, 0]
click at [560, 320] on button "Finalizar" at bounding box center [546, 312] width 86 height 33
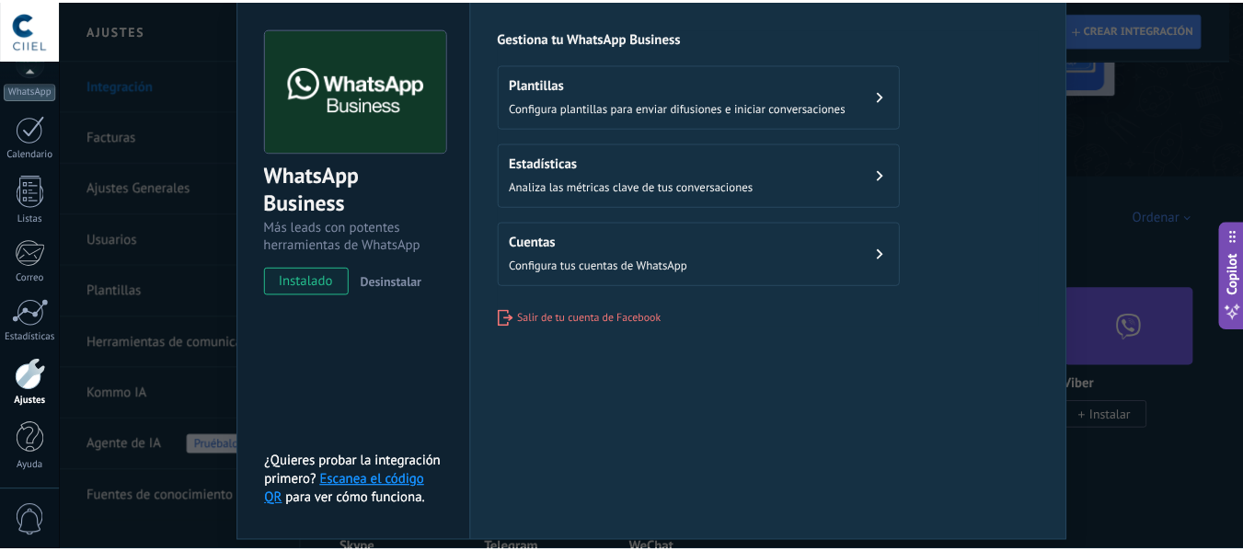
scroll to position [0, 0]
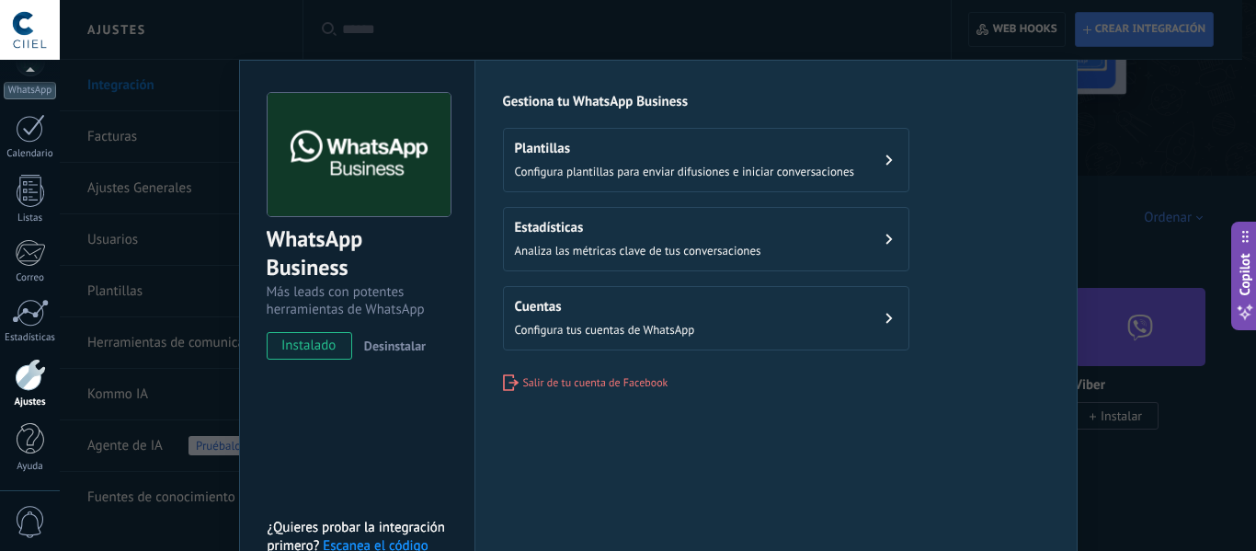
click at [1095, 141] on div "WhatsApp Business Más leads con potentes herramientas de WhatsApp instalado Des…" at bounding box center [658, 275] width 1197 height 551
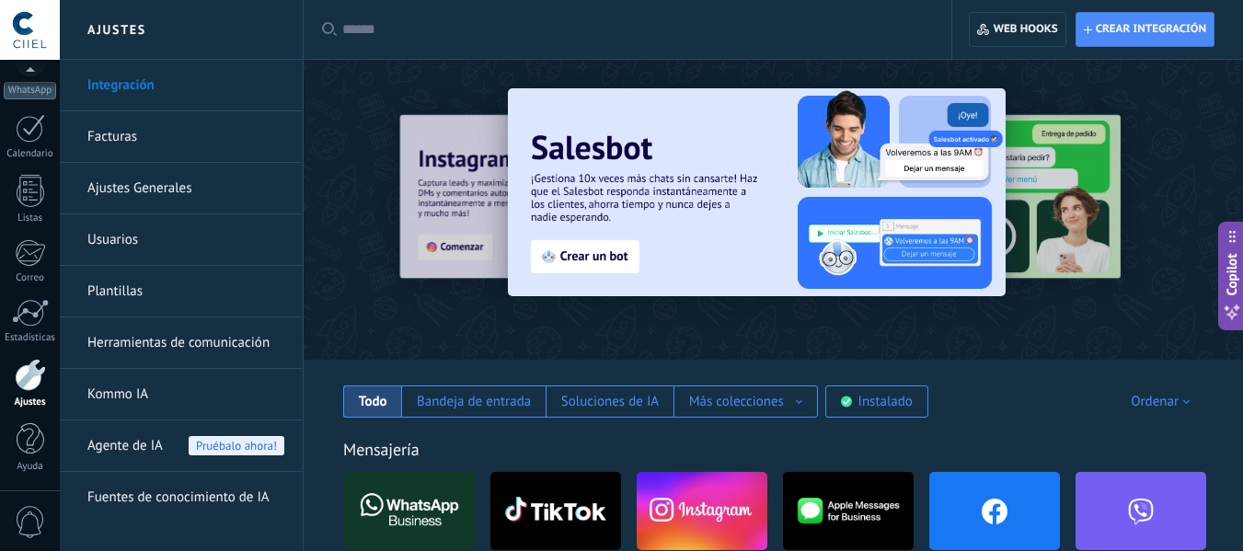
click at [129, 287] on link "Plantillas" at bounding box center [185, 292] width 197 height 52
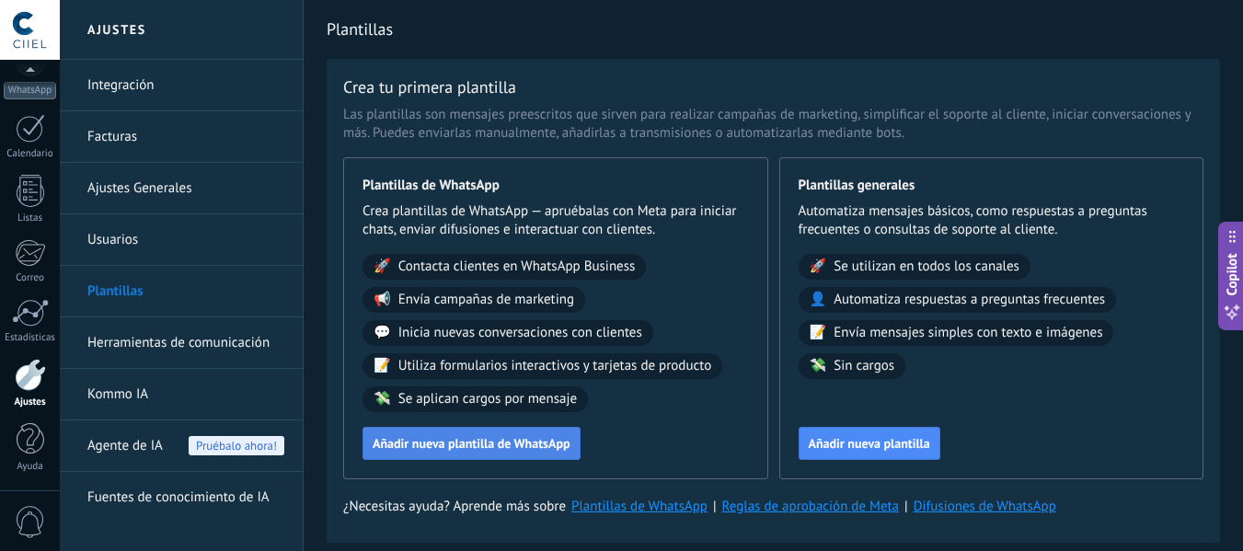
click at [504, 449] on span "Añadir nueva plantilla de WhatsApp" at bounding box center [471, 443] width 198 height 13
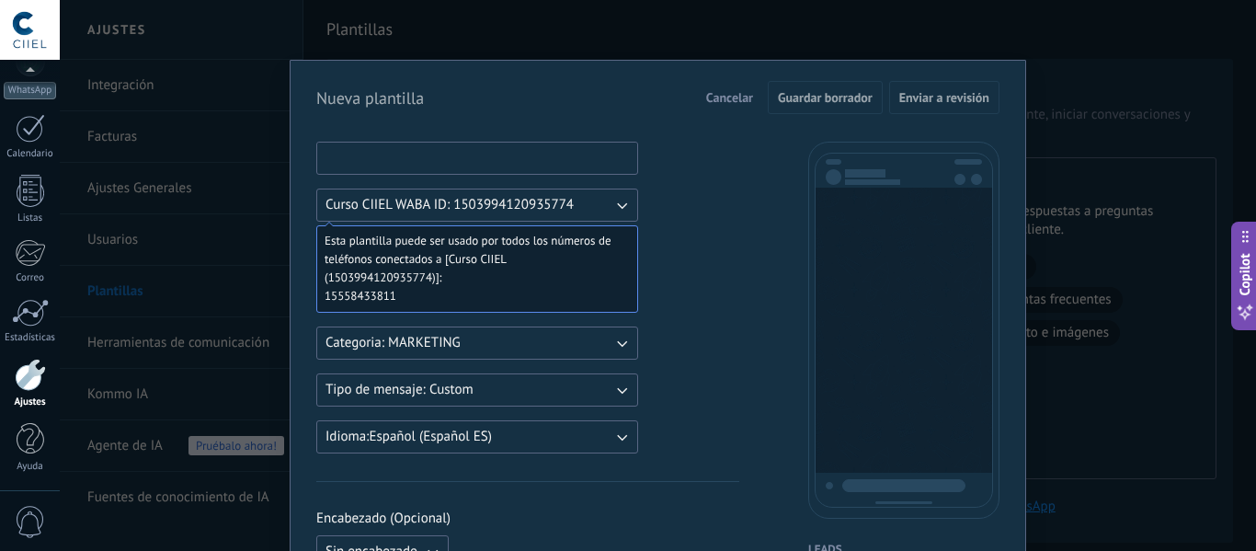
click at [429, 161] on input at bounding box center [477, 157] width 320 height 29
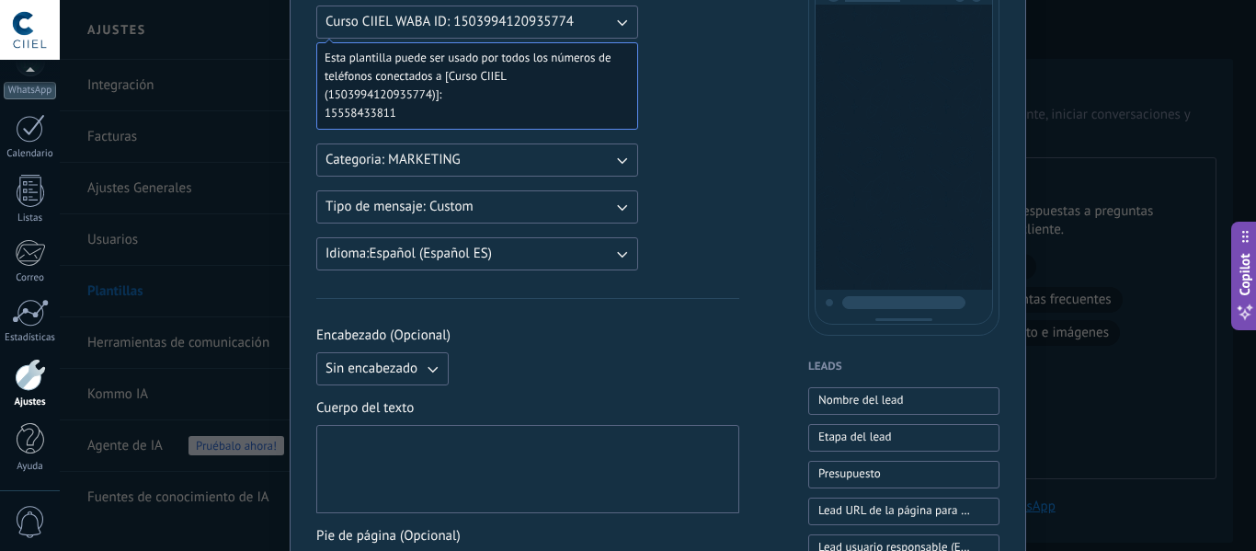
scroll to position [184, 0]
type input "**********"
click at [442, 213] on span "Tipo de mensaje: Custom" at bounding box center [400, 206] width 148 height 18
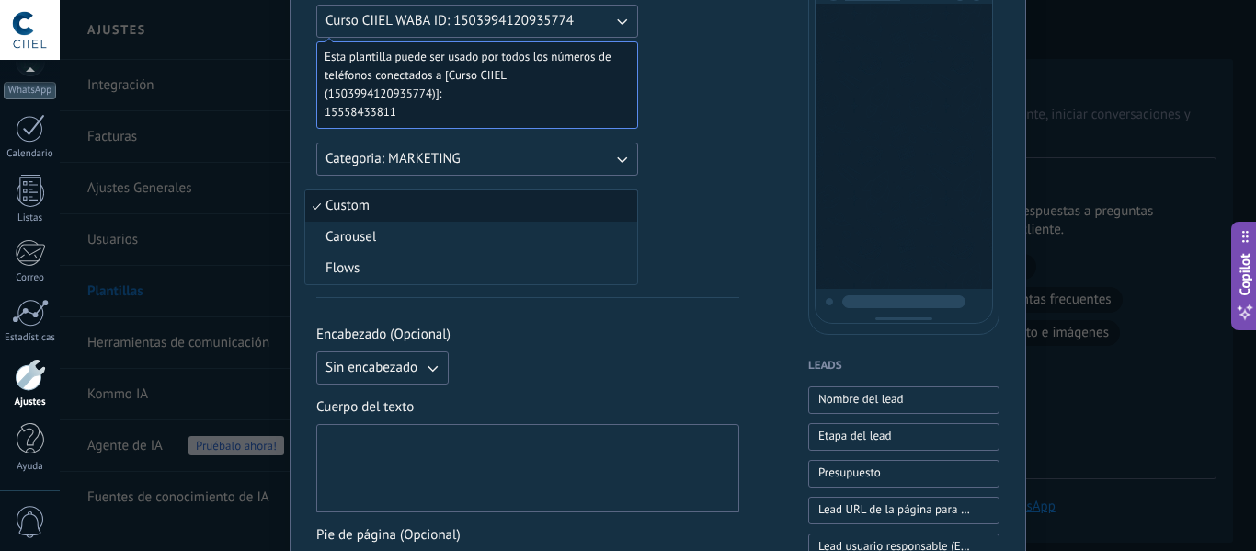
scroll to position [0, 0]
click at [442, 213] on li "Custom" at bounding box center [471, 205] width 332 height 31
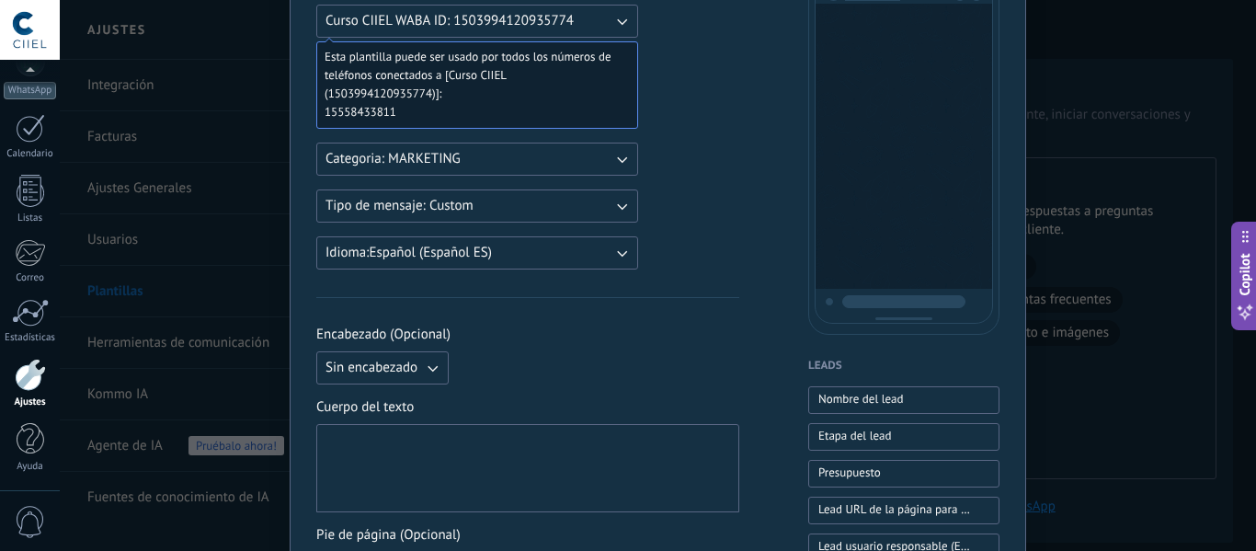
click at [408, 376] on span "Sin encabezado" at bounding box center [372, 368] width 92 height 18
click at [403, 428] on span "Imagen o archivo" at bounding box center [377, 430] width 102 height 18
click at [510, 369] on label "Imagen o archivo" at bounding box center [545, 367] width 179 height 33
click at [456, 351] on input "Imagen o archivo" at bounding box center [456, 351] width 0 height 0
